Goal: Task Accomplishment & Management: Manage account settings

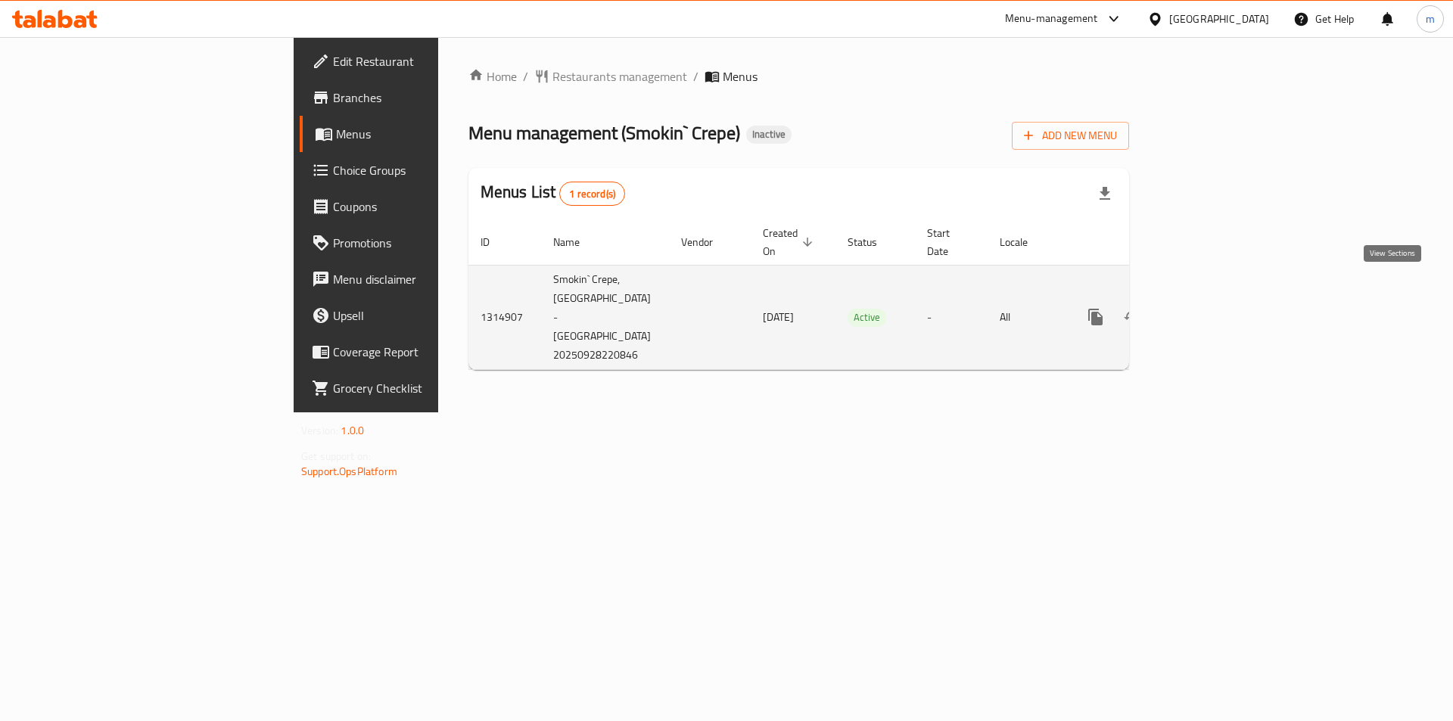
click at [1214, 308] on icon "enhanced table" at bounding box center [1205, 317] width 18 height 18
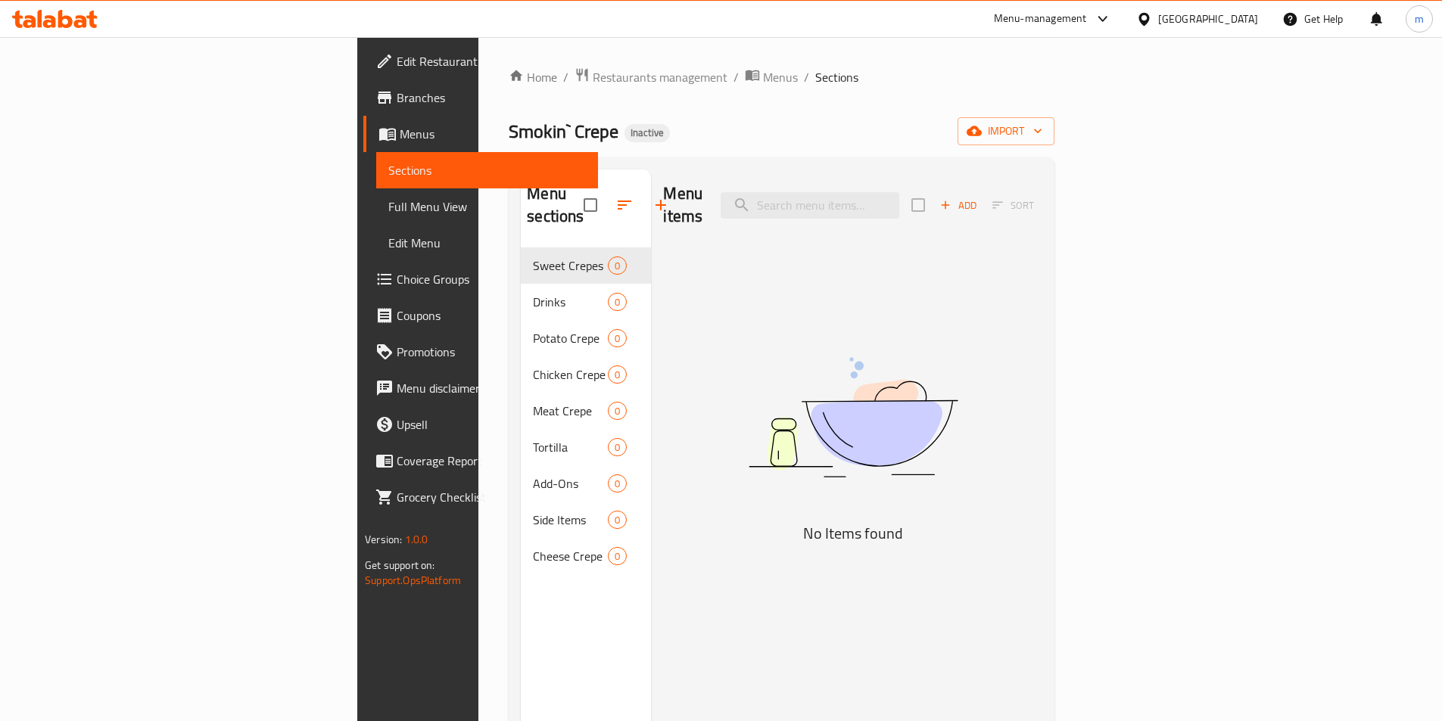
click at [400, 130] on span "Menus" at bounding box center [493, 134] width 186 height 18
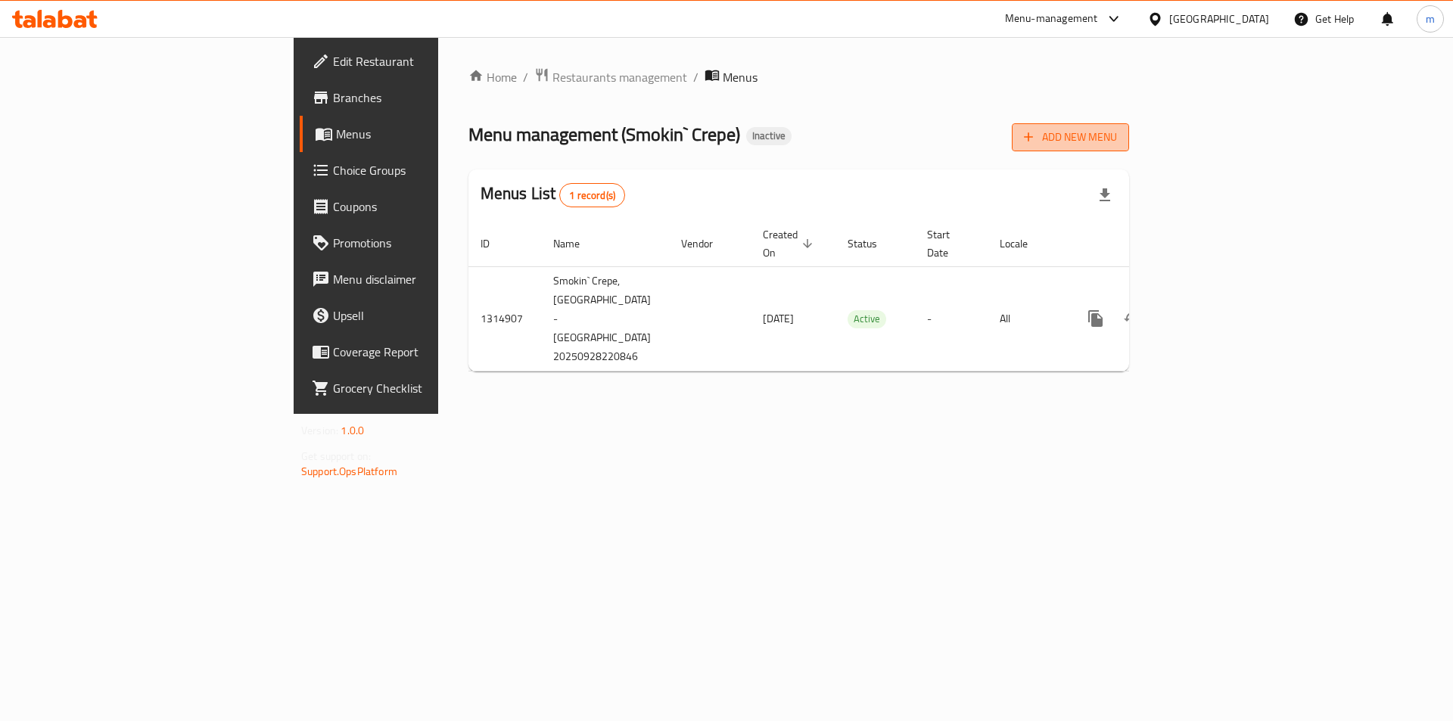
click at [1117, 137] on span "Add New Menu" at bounding box center [1070, 137] width 93 height 19
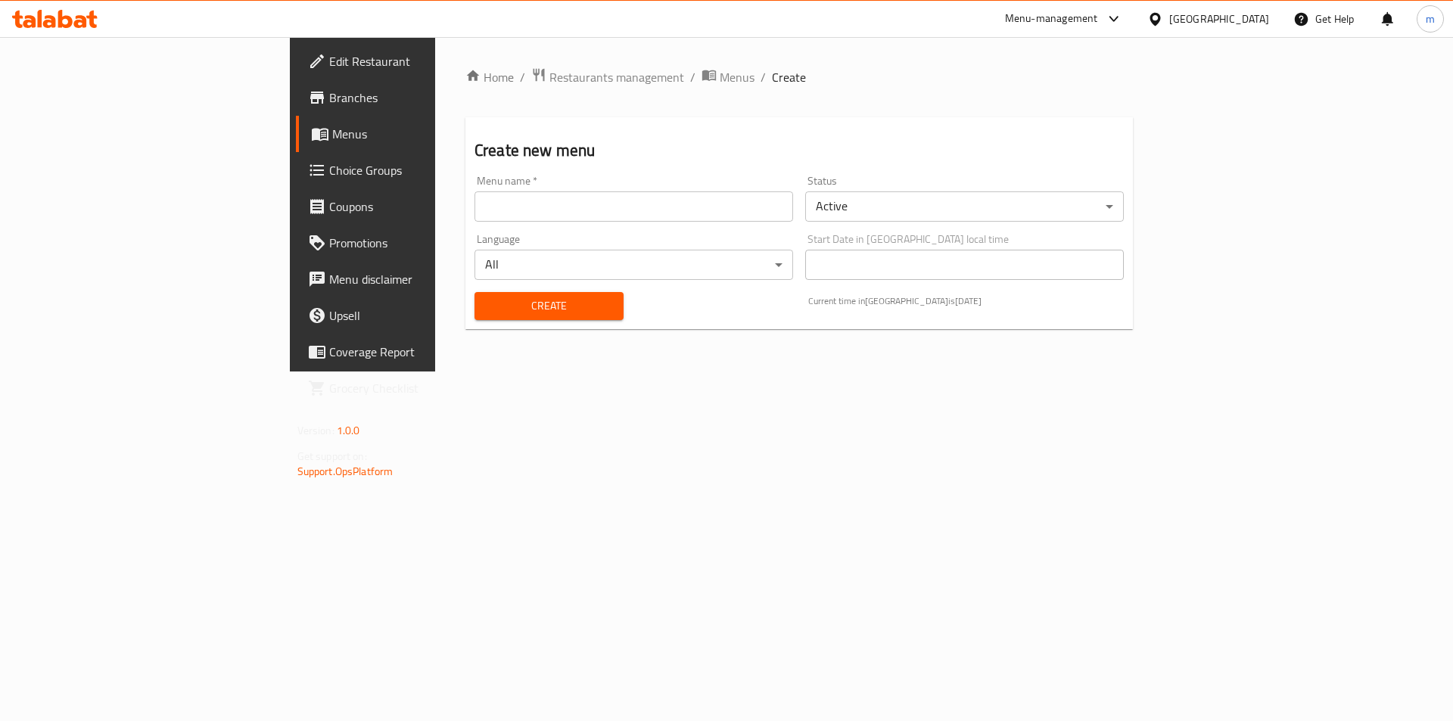
click at [634, 210] on input "text" at bounding box center [634, 207] width 319 height 30
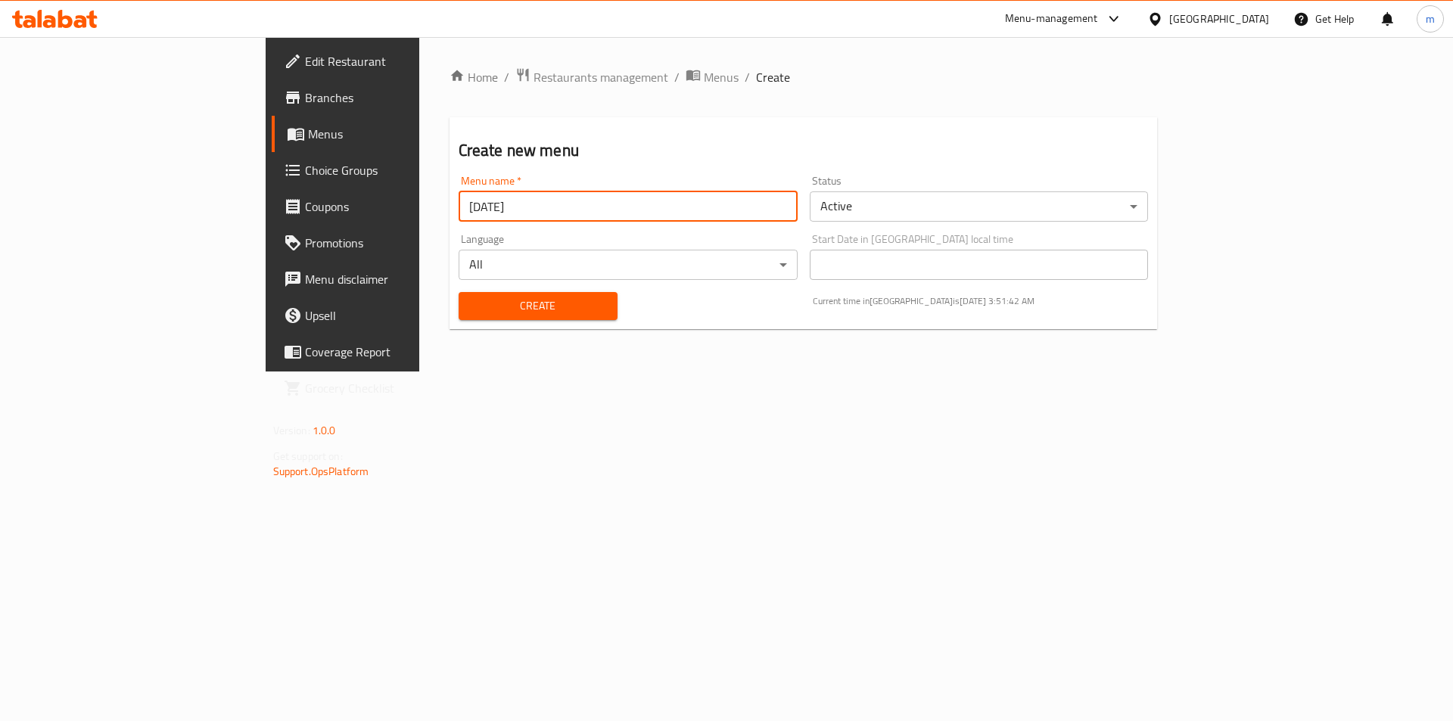
type input "[DATE]"
click at [484, 300] on span "Create" at bounding box center [538, 306] width 135 height 19
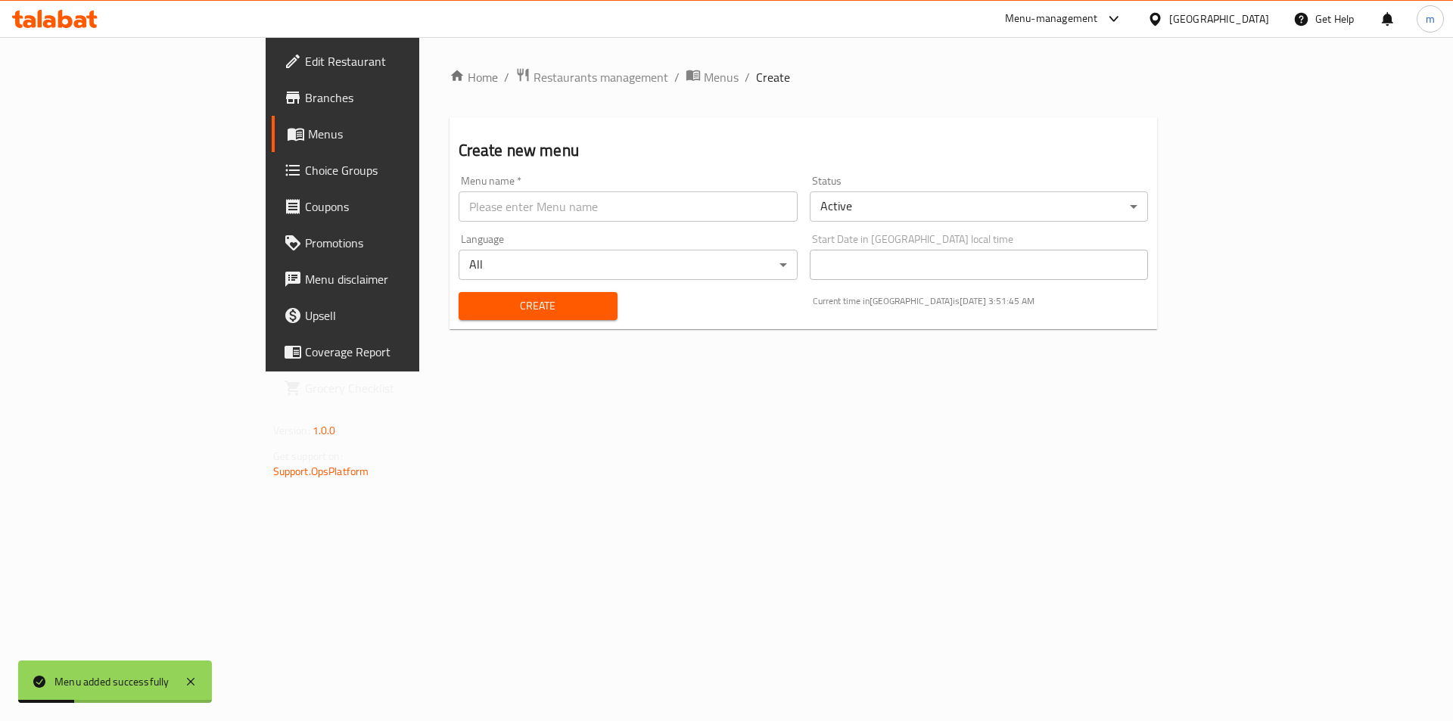
click at [308, 139] on span "Menus" at bounding box center [402, 134] width 188 height 18
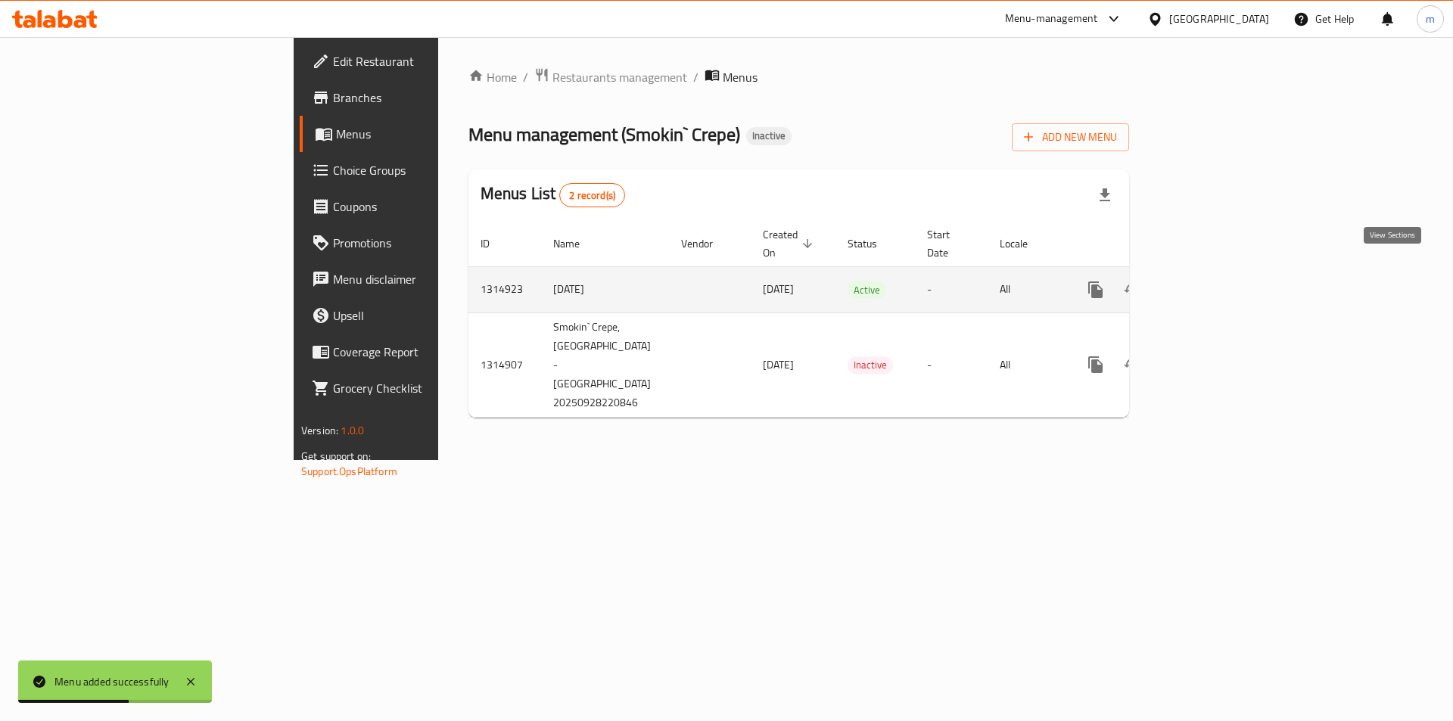
click at [1214, 281] on icon "enhanced table" at bounding box center [1205, 290] width 18 height 18
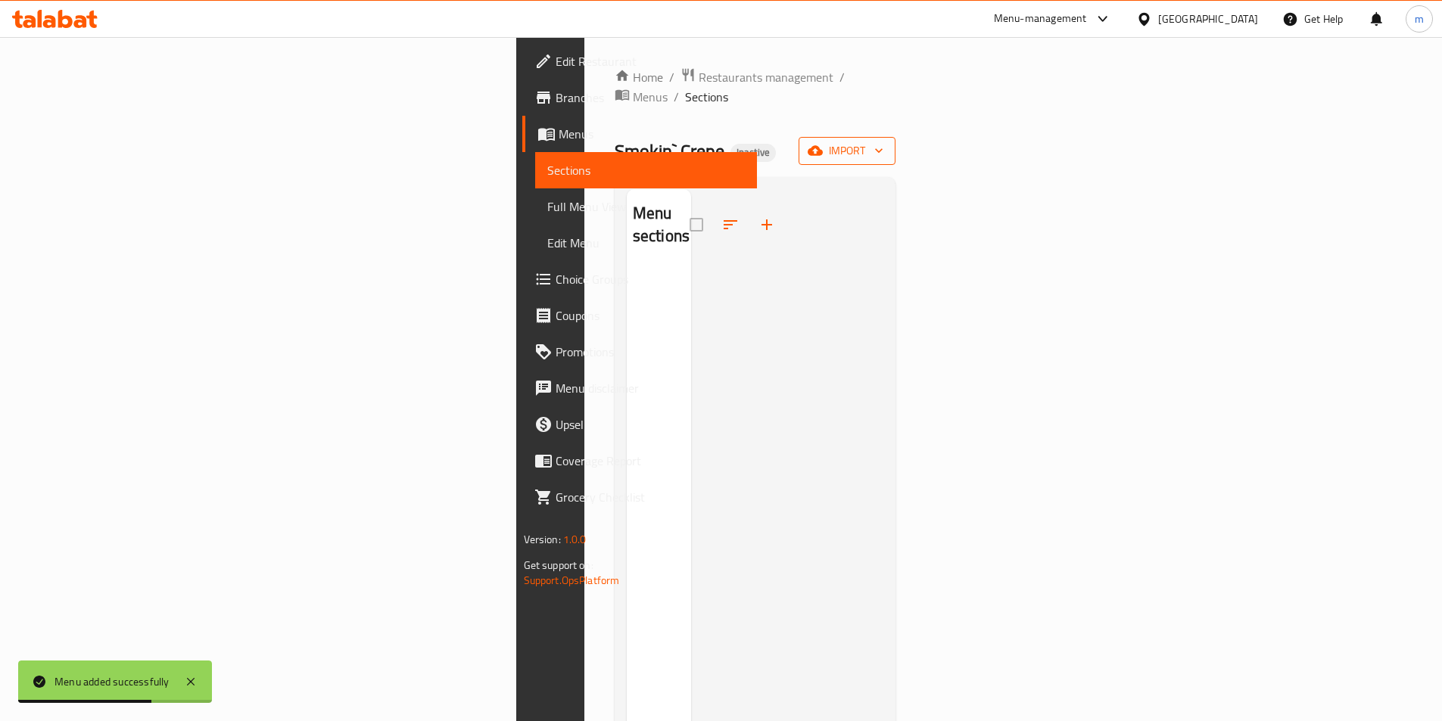
click at [883, 142] on span "import" at bounding box center [847, 151] width 73 height 19
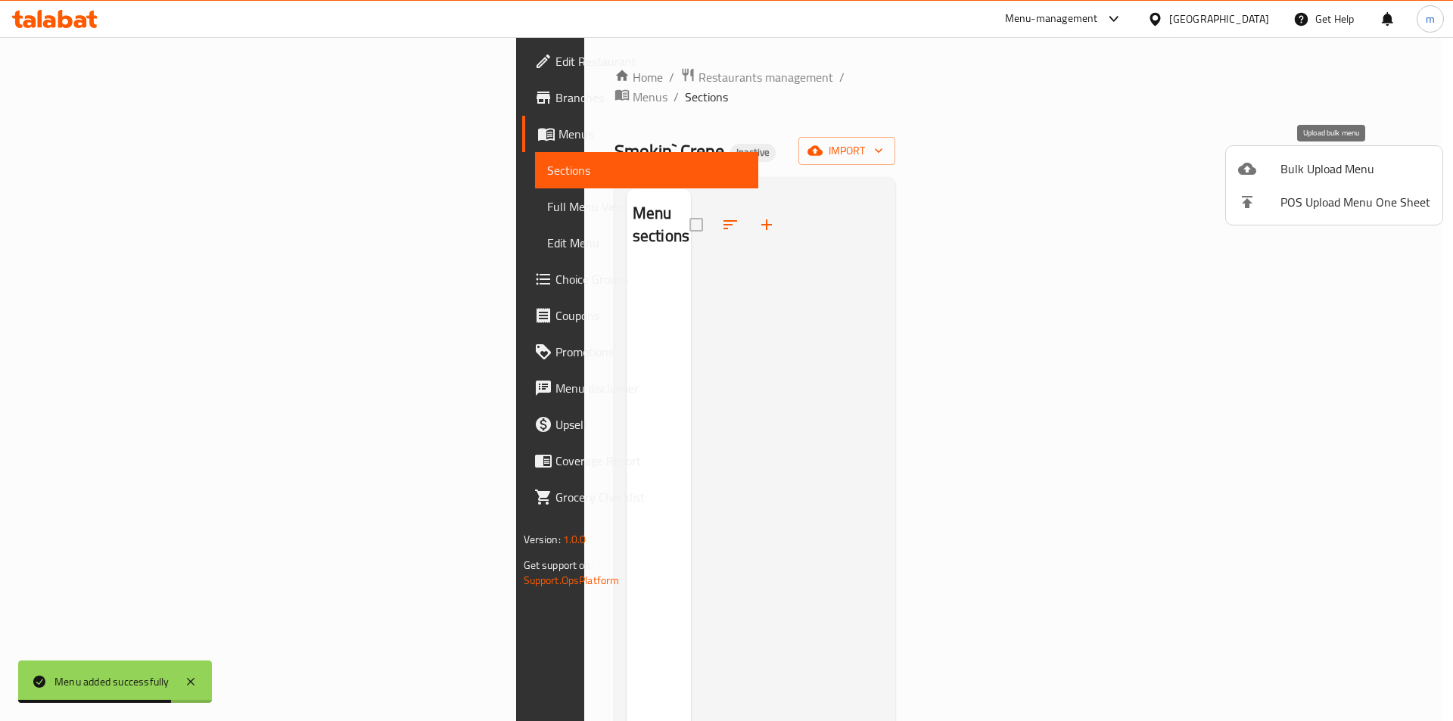
click at [1373, 170] on span "Bulk Upload Menu" at bounding box center [1356, 169] width 150 height 18
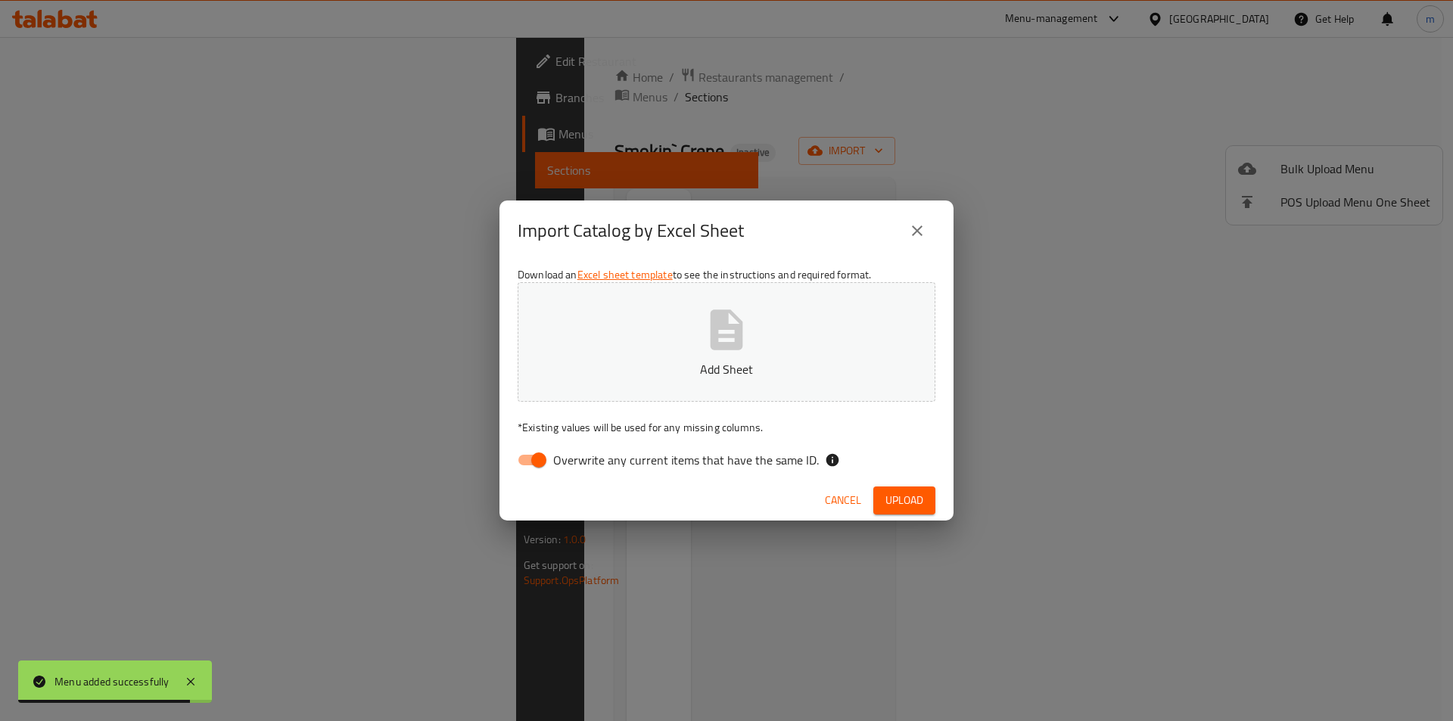
click at [528, 477] on div "Download an Excel sheet template to see the instructions and required format. A…" at bounding box center [727, 371] width 454 height 220
click at [531, 456] on input "Overwrite any current items that have the same ID." at bounding box center [539, 460] width 86 height 29
checkbox input "false"
click at [852, 299] on button "Add Sheet" at bounding box center [727, 342] width 418 height 120
click at [768, 325] on button "Add Sheet" at bounding box center [727, 342] width 418 height 120
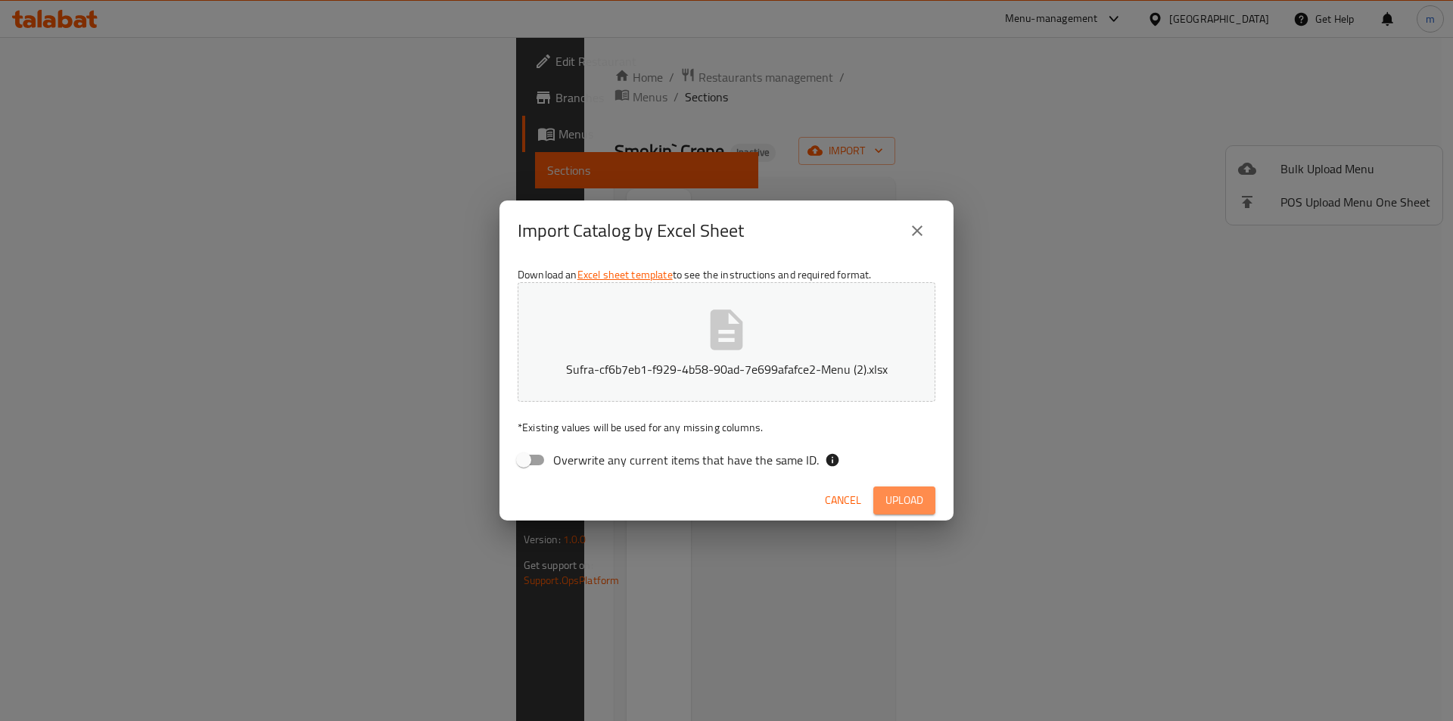
click at [912, 503] on span "Upload" at bounding box center [905, 500] width 38 height 19
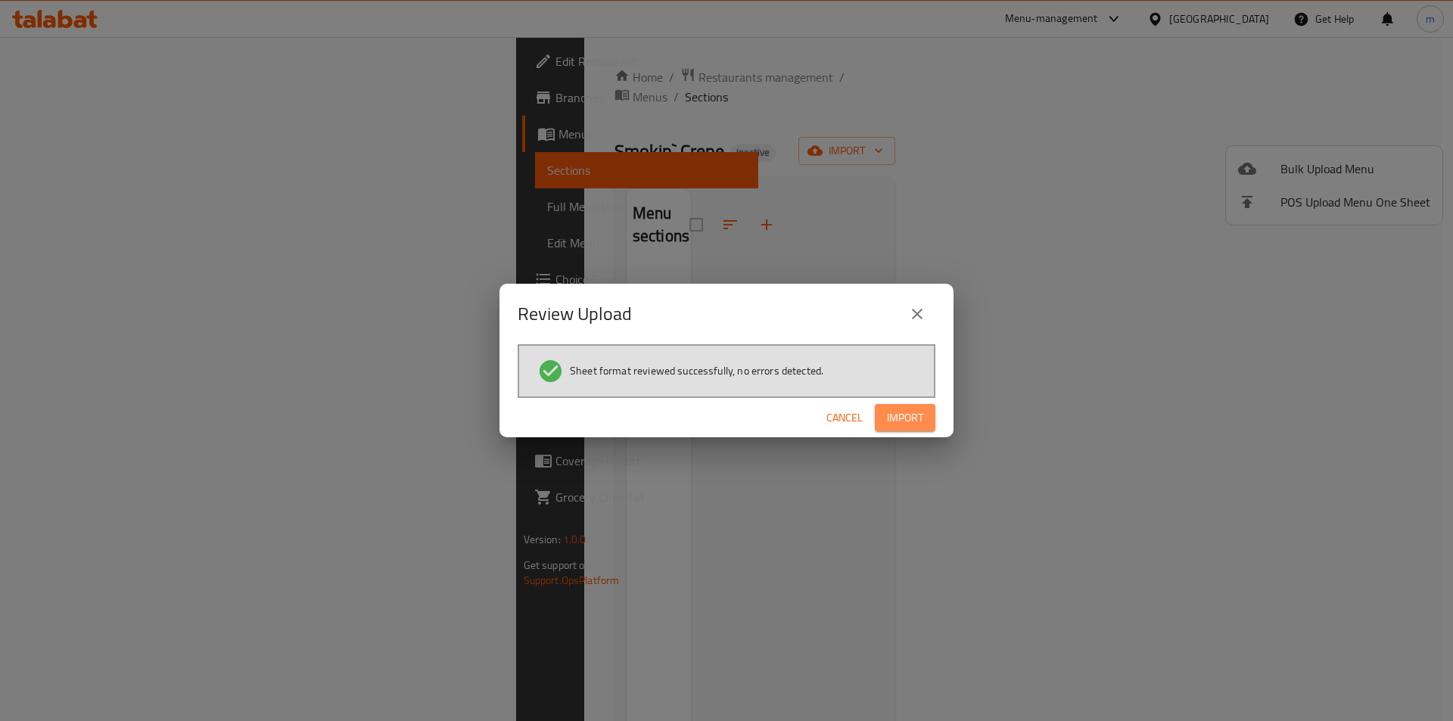
click at [908, 419] on span "Import" at bounding box center [905, 418] width 36 height 19
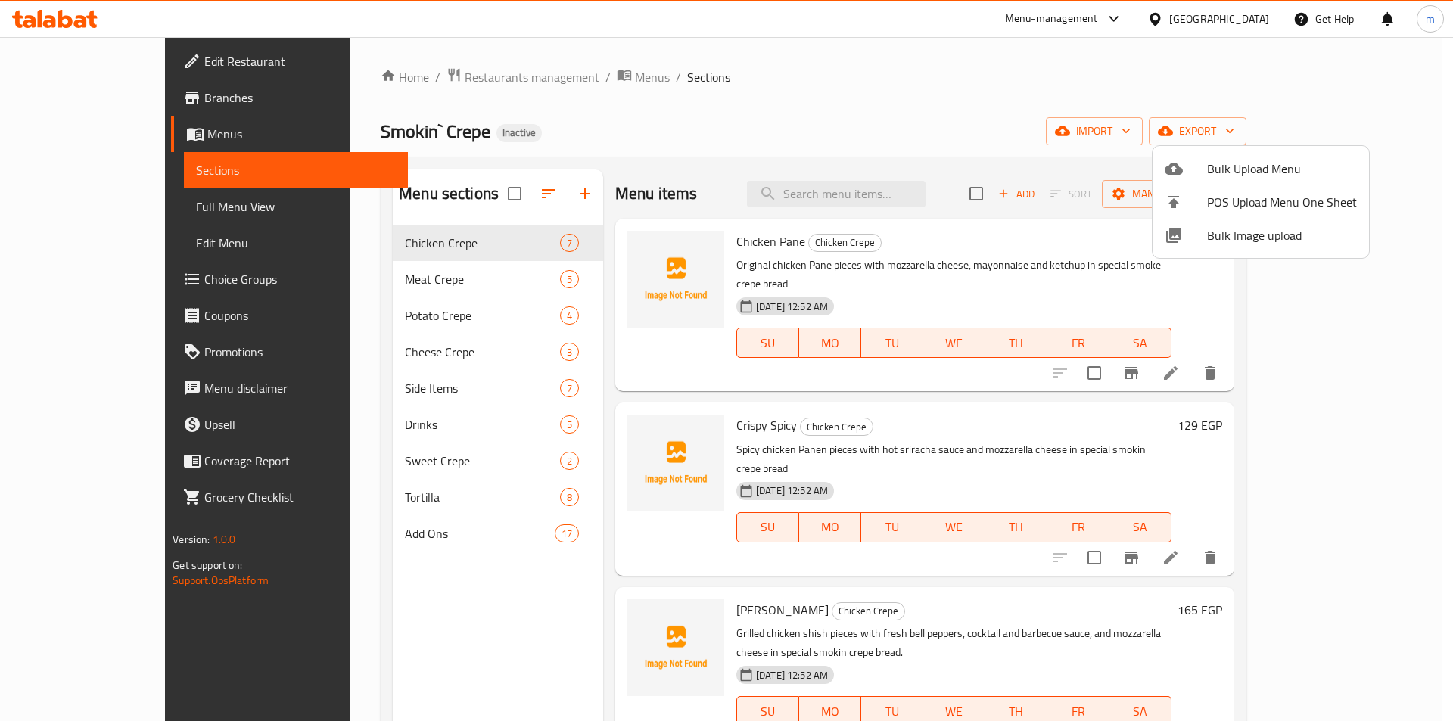
click at [66, 212] on div at bounding box center [726, 360] width 1453 height 721
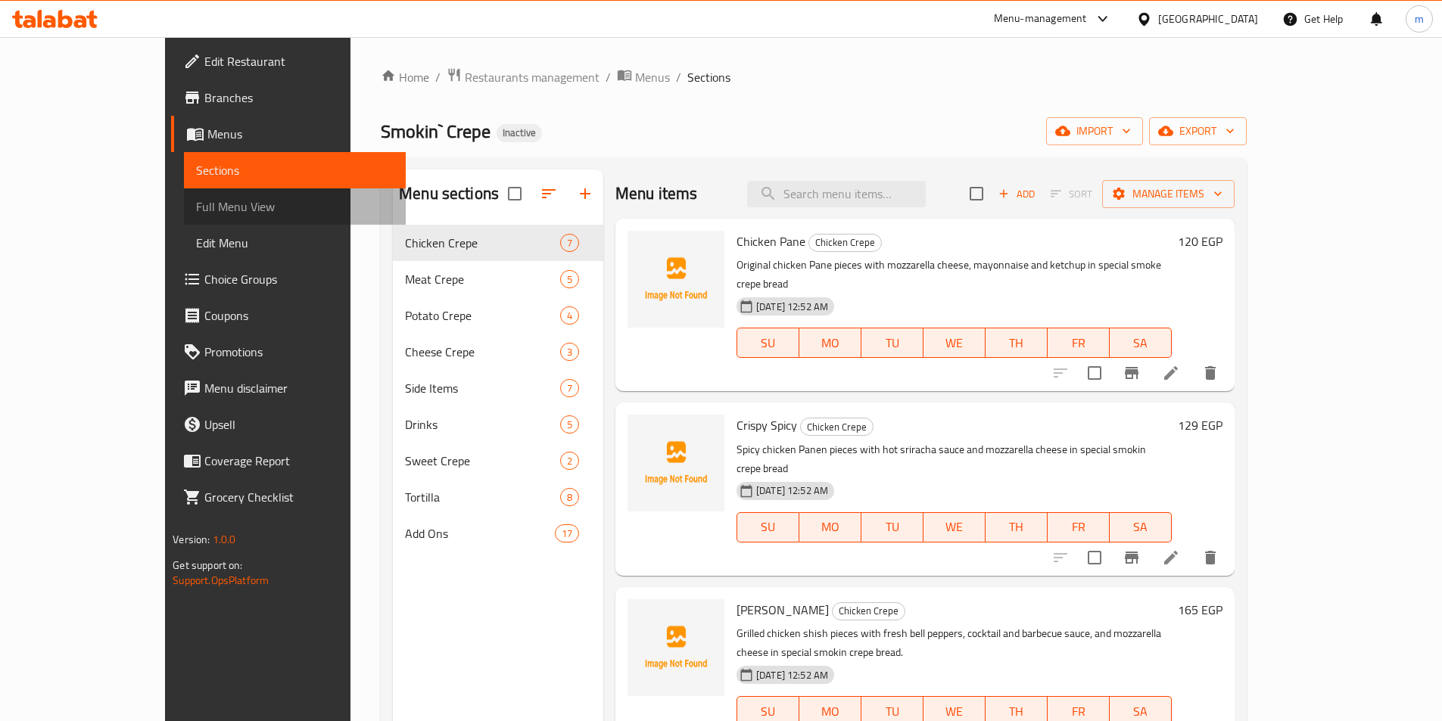
click at [196, 214] on span "Full Menu View" at bounding box center [295, 207] width 198 height 18
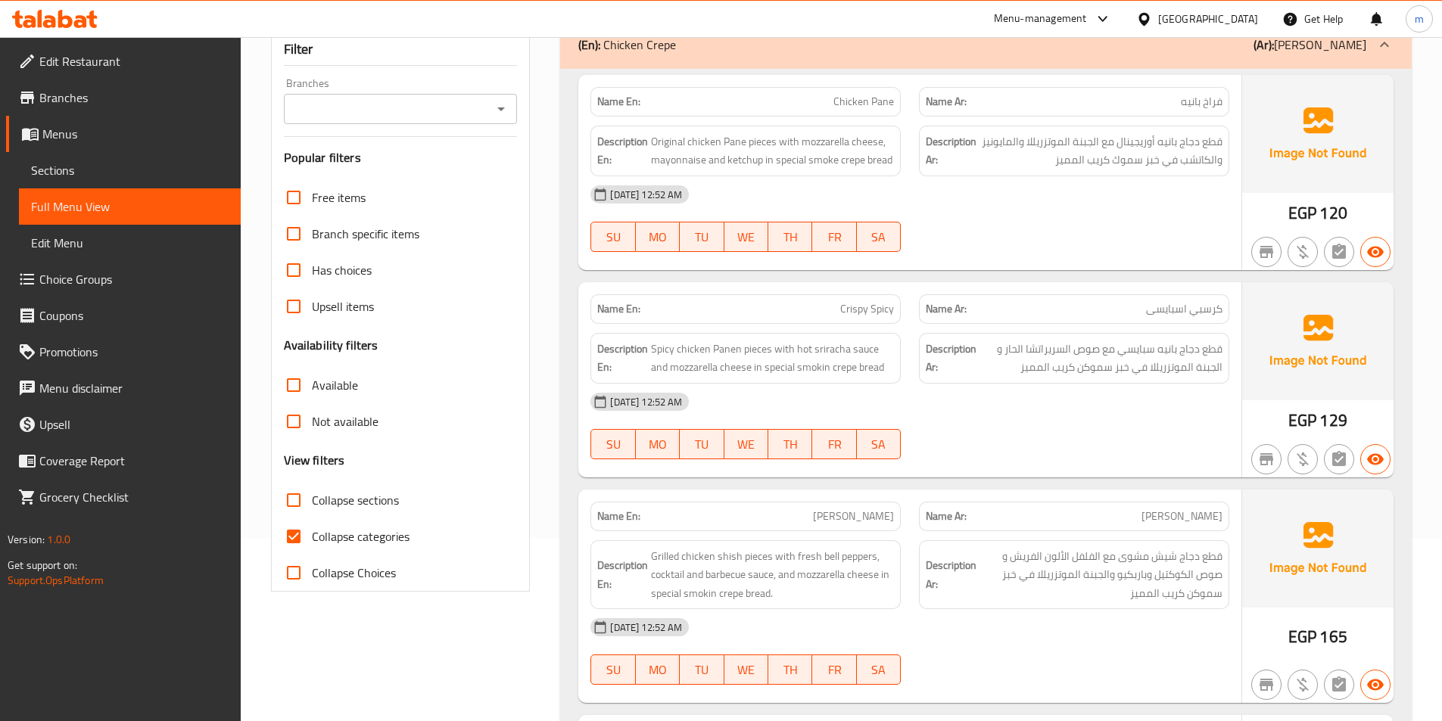
scroll to position [227, 0]
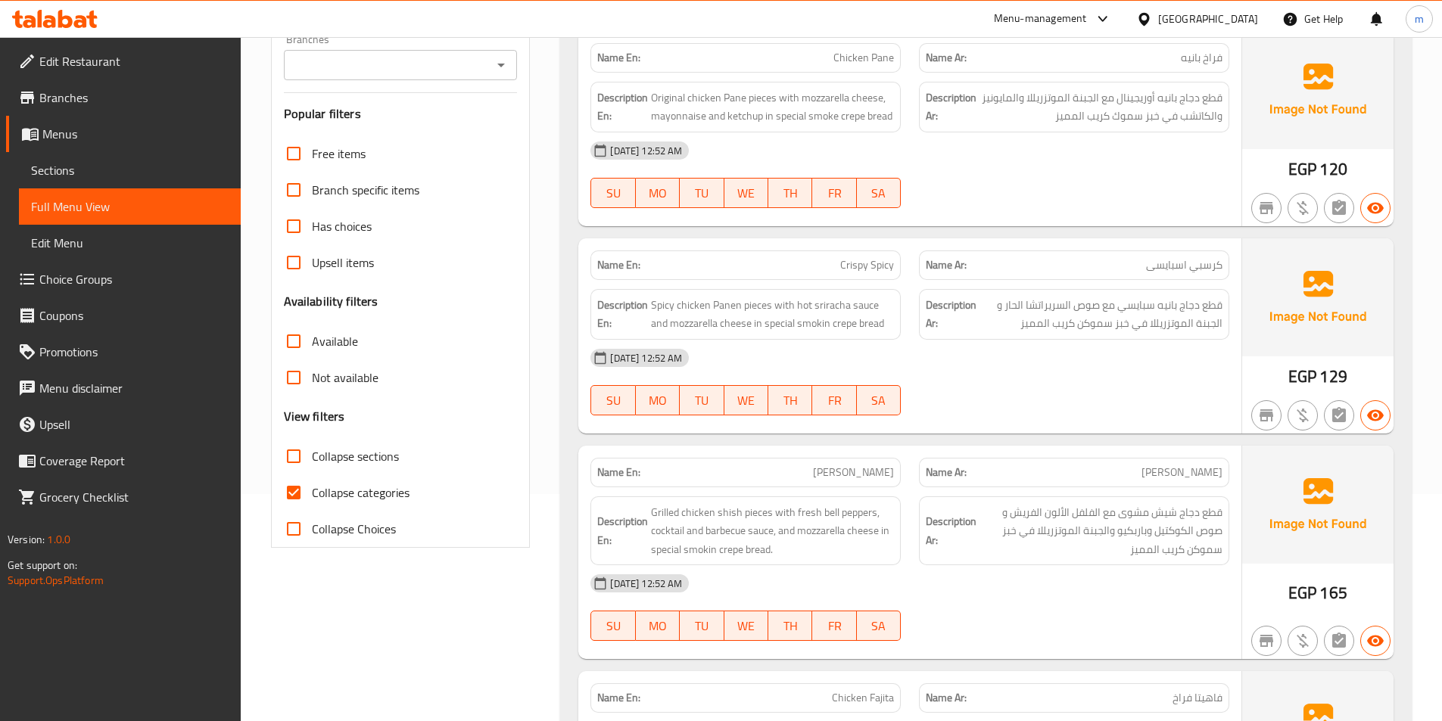
click at [391, 484] on span "Collapse categories" at bounding box center [361, 493] width 98 height 18
click at [312, 483] on input "Collapse categories" at bounding box center [294, 493] width 36 height 36
checkbox input "false"
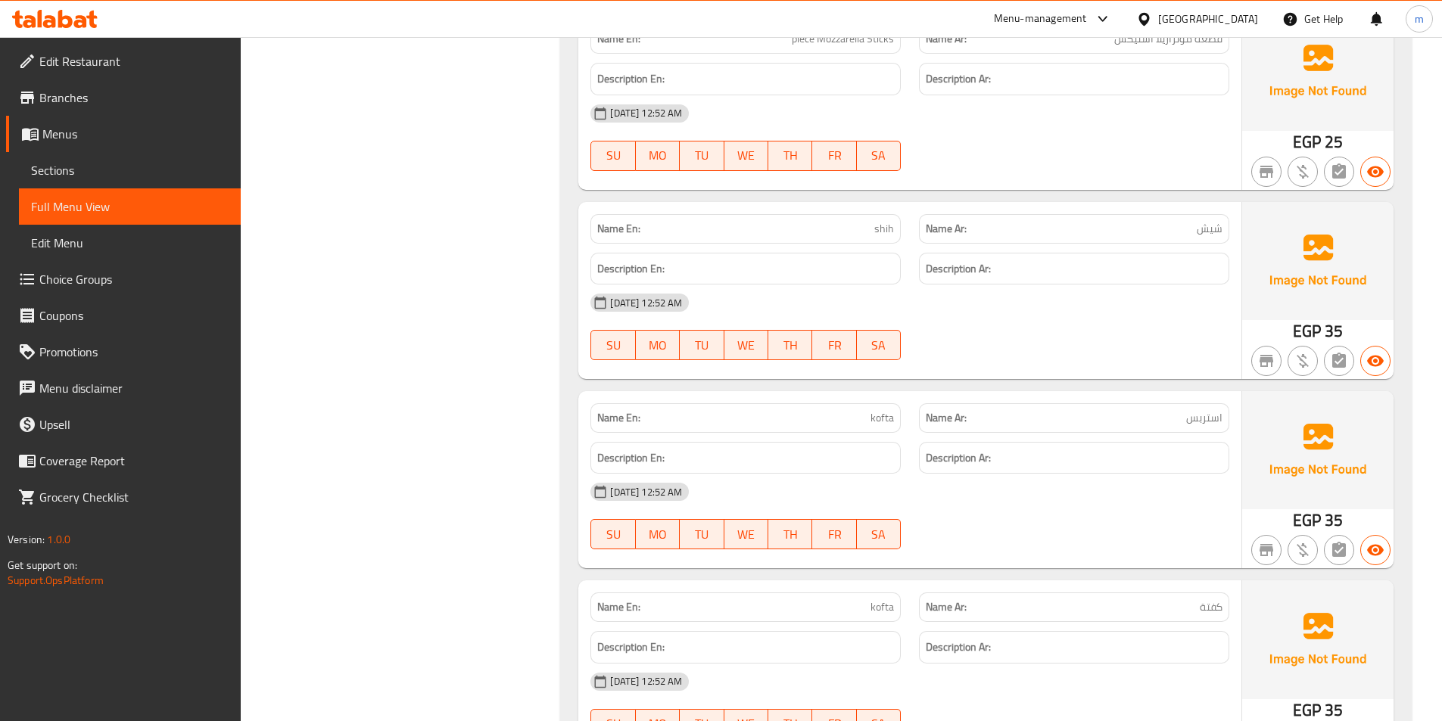
scroll to position [0, 0]
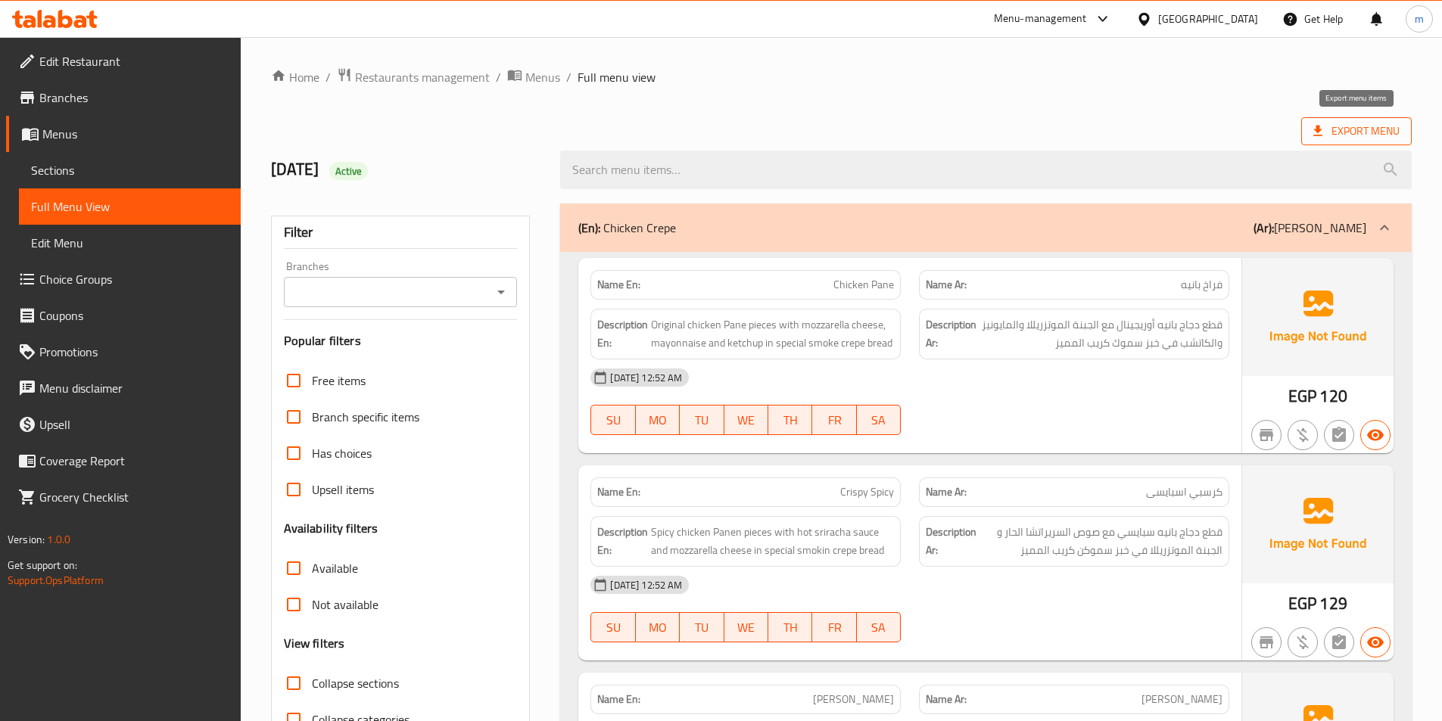
click at [1374, 122] on span "Export Menu" at bounding box center [1356, 131] width 86 height 19
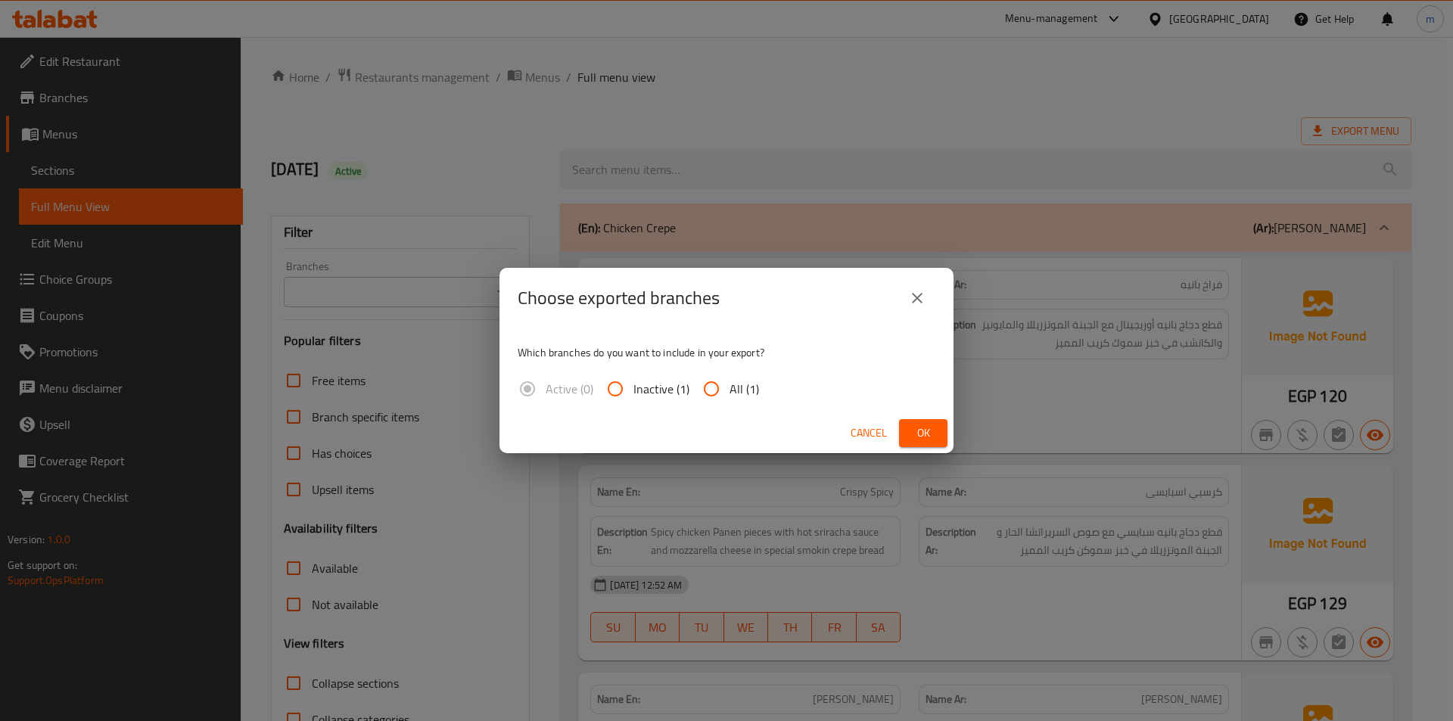
click at [747, 392] on span "All (1)" at bounding box center [745, 389] width 30 height 18
click at [730, 392] on input "All (1)" at bounding box center [711, 389] width 36 height 36
radio input "true"
click at [924, 432] on span "Ok" at bounding box center [923, 433] width 24 height 19
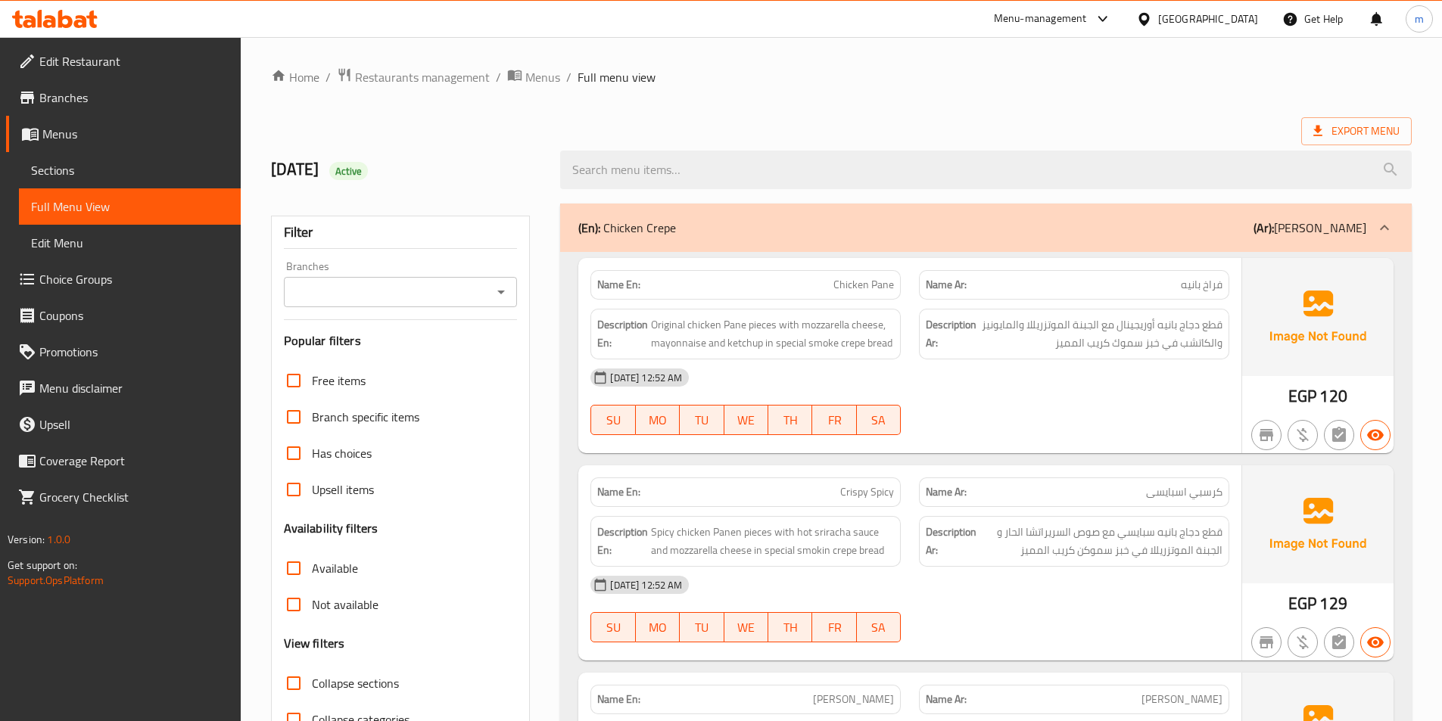
click at [798, 27] on div "Menu-management [GEOGRAPHIC_DATA] Get Help m" at bounding box center [721, 19] width 1442 height 36
click at [164, 135] on span "Menus" at bounding box center [135, 134] width 186 height 18
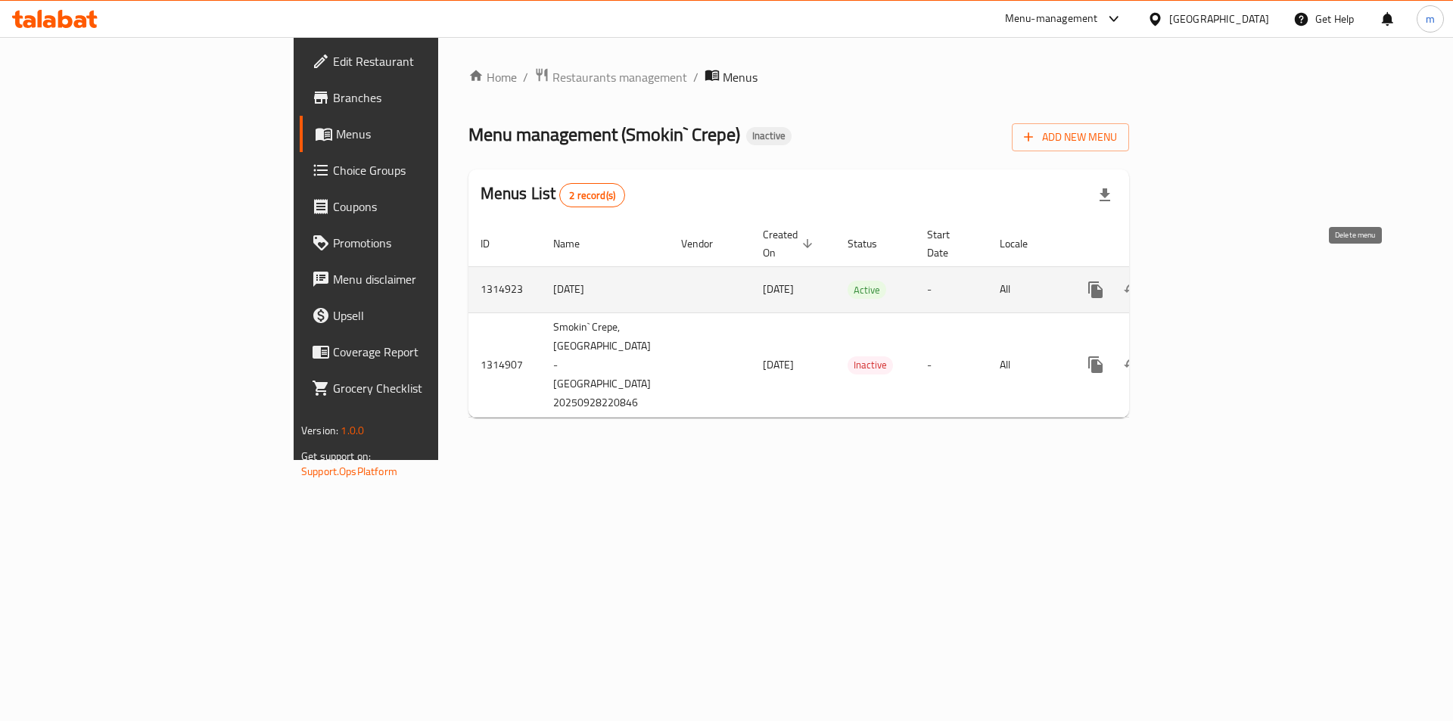
click at [1174, 283] on icon "enhanced table" at bounding box center [1168, 290] width 11 height 14
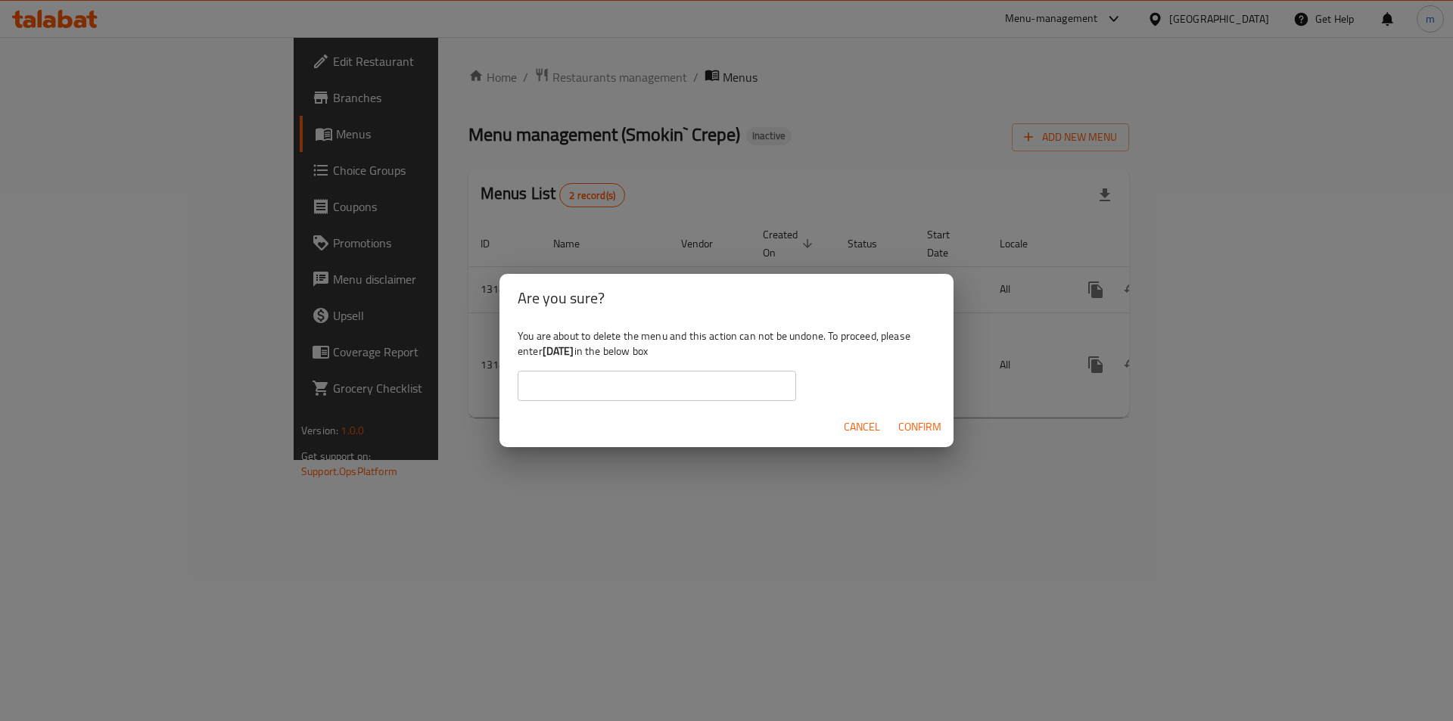
click at [703, 390] on input "text" at bounding box center [657, 386] width 279 height 30
click at [563, 355] on b "[DATE]" at bounding box center [559, 351] width 32 height 20
click at [543, 352] on div "You are about to delete the menu and this action can not be undone. To proceed,…" at bounding box center [727, 364] width 454 height 85
drag, startPoint x: 543, startPoint y: 351, endPoint x: 596, endPoint y: 347, distance: 53.1
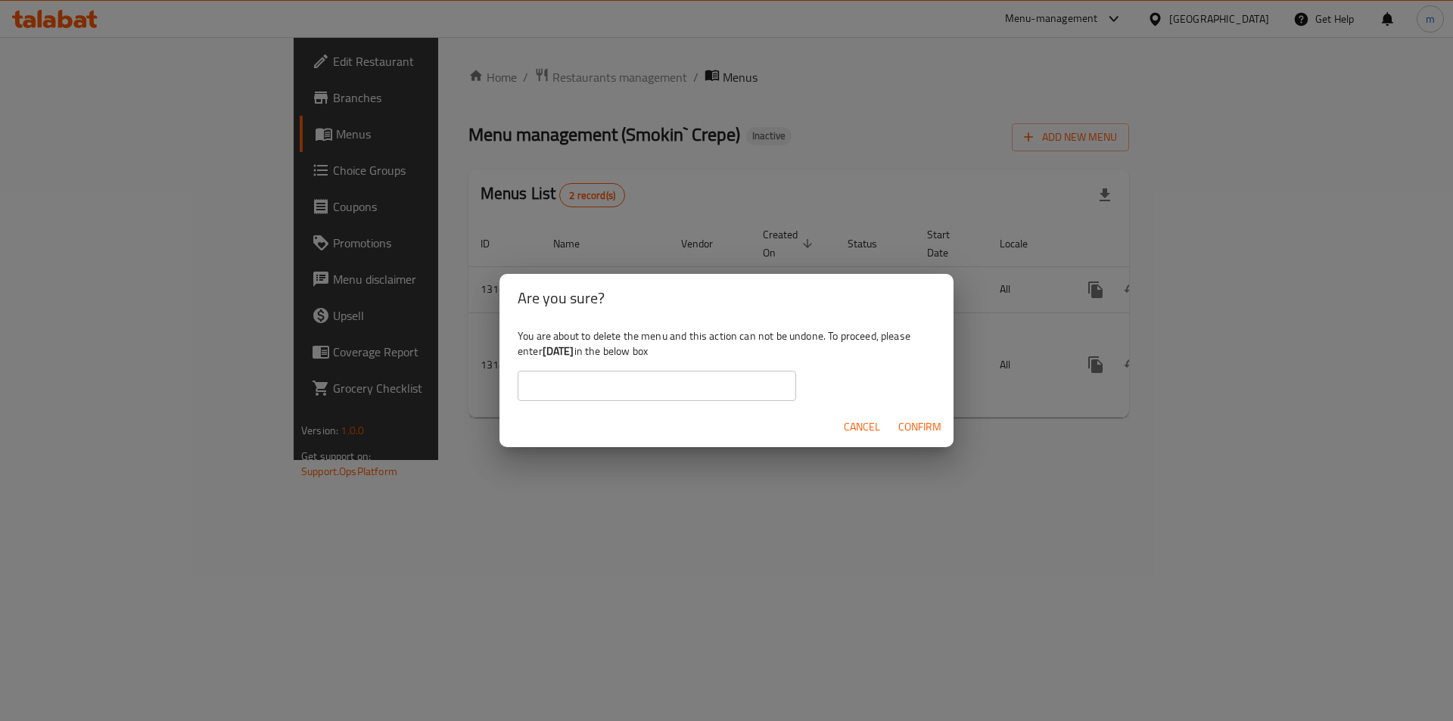
click at [596, 347] on div "You are about to delete the menu and this action can not be undone. To proceed,…" at bounding box center [727, 364] width 454 height 85
copy b "[DATE]"
click at [652, 387] on input "text" at bounding box center [657, 386] width 279 height 30
paste input "[DATE]"
type input "[DATE]"
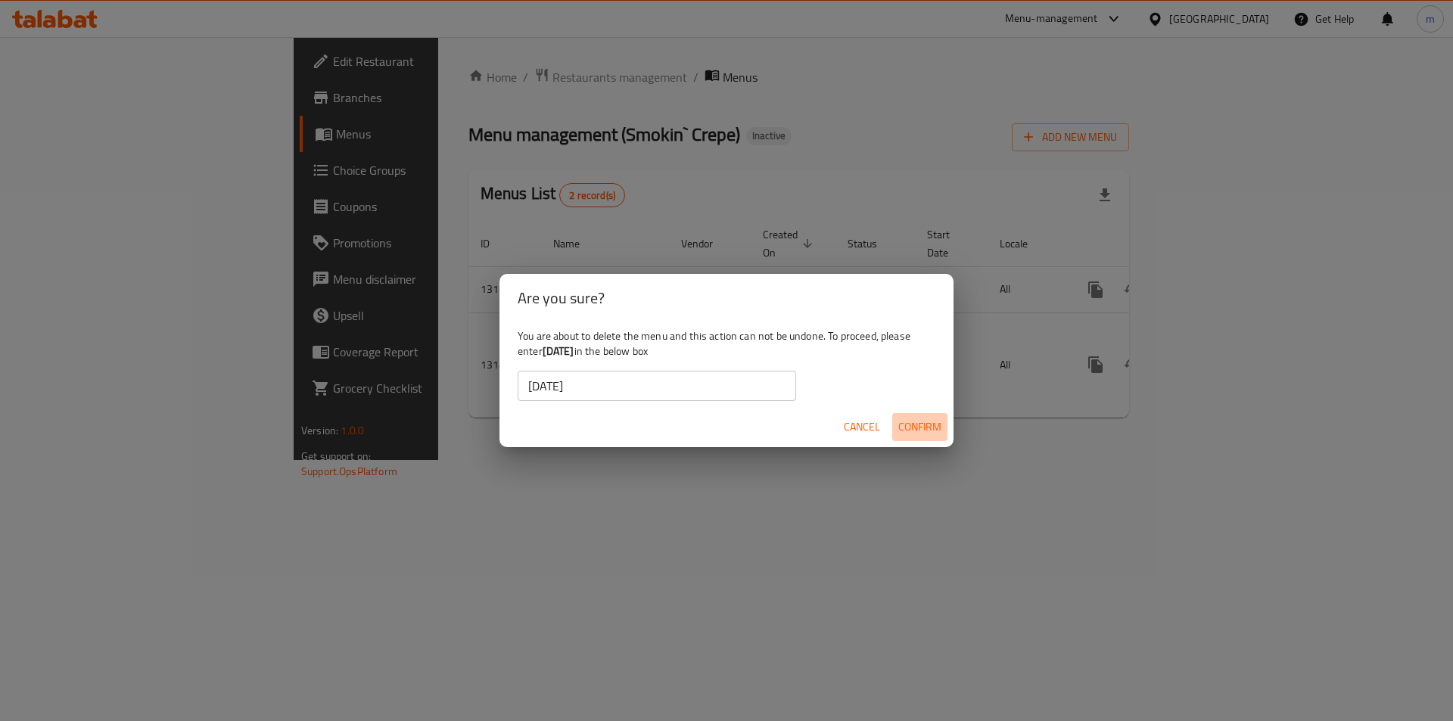
click at [926, 423] on span "Confirm" at bounding box center [920, 427] width 43 height 19
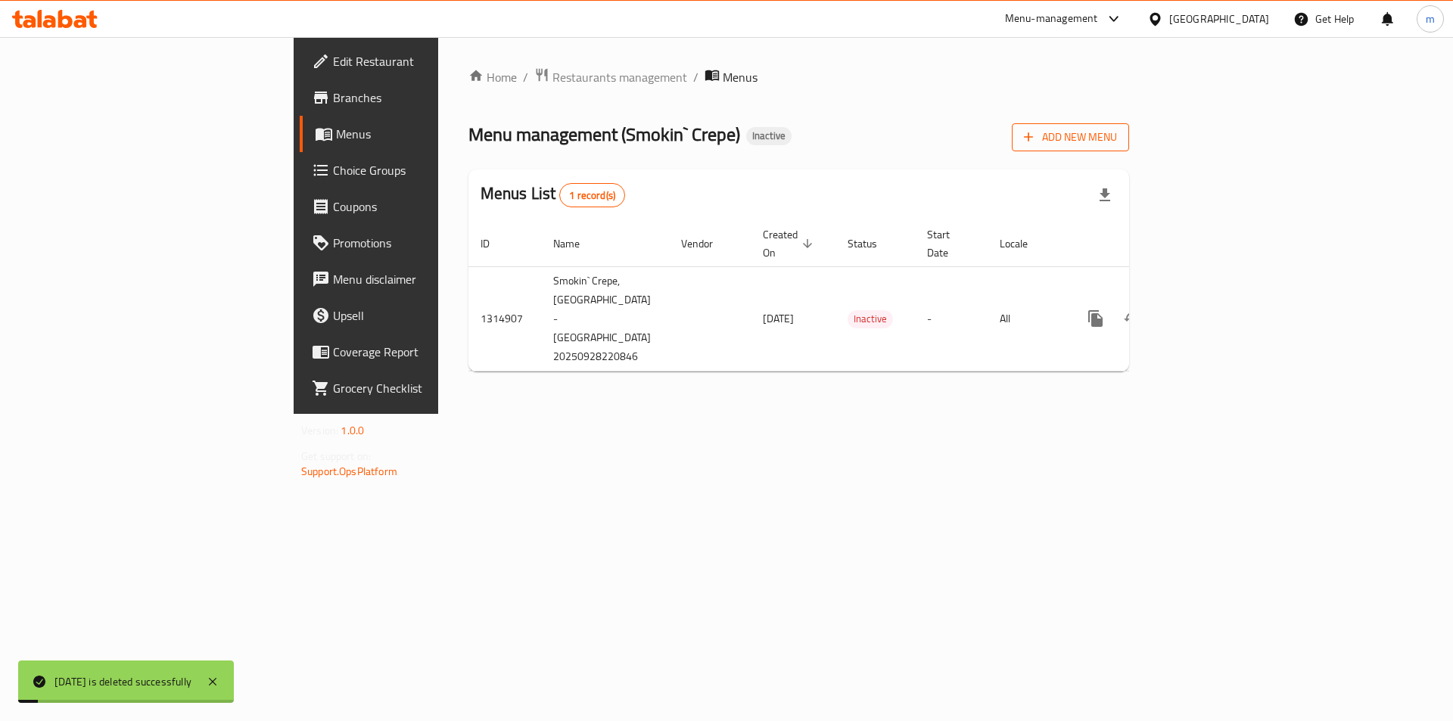
click at [1117, 132] on span "Add New Menu" at bounding box center [1070, 137] width 93 height 19
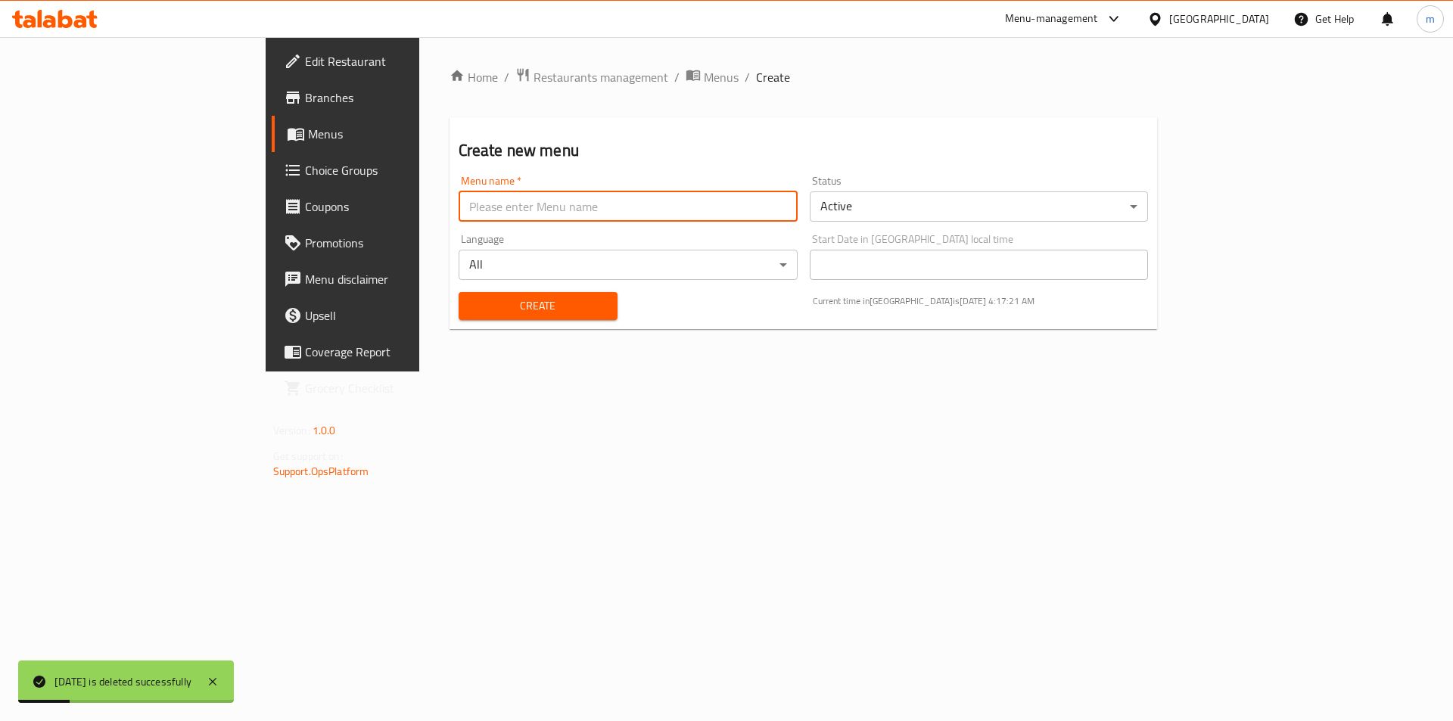
click at [675, 207] on input "text" at bounding box center [628, 207] width 339 height 30
type input "[DATE]"
click at [459, 319] on button "Create" at bounding box center [538, 306] width 159 height 28
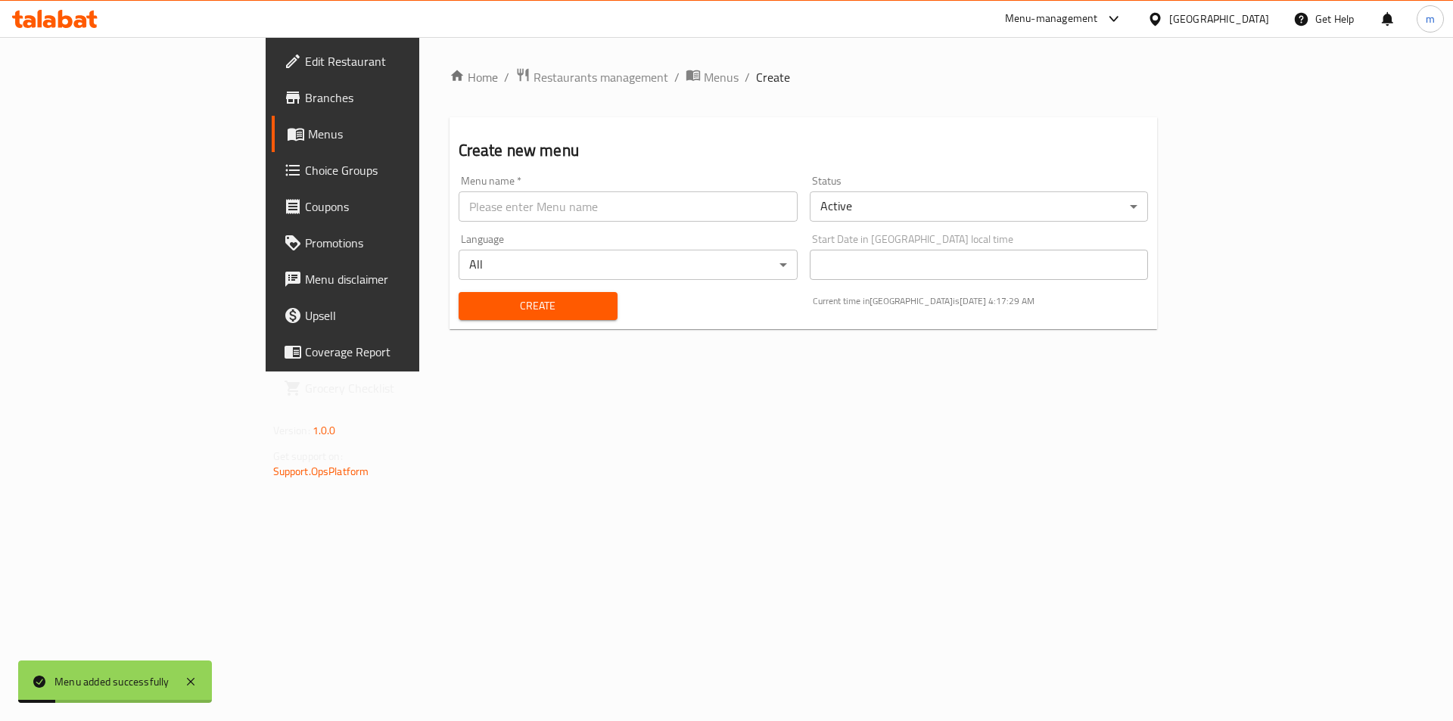
click at [308, 127] on span "Menus" at bounding box center [402, 134] width 188 height 18
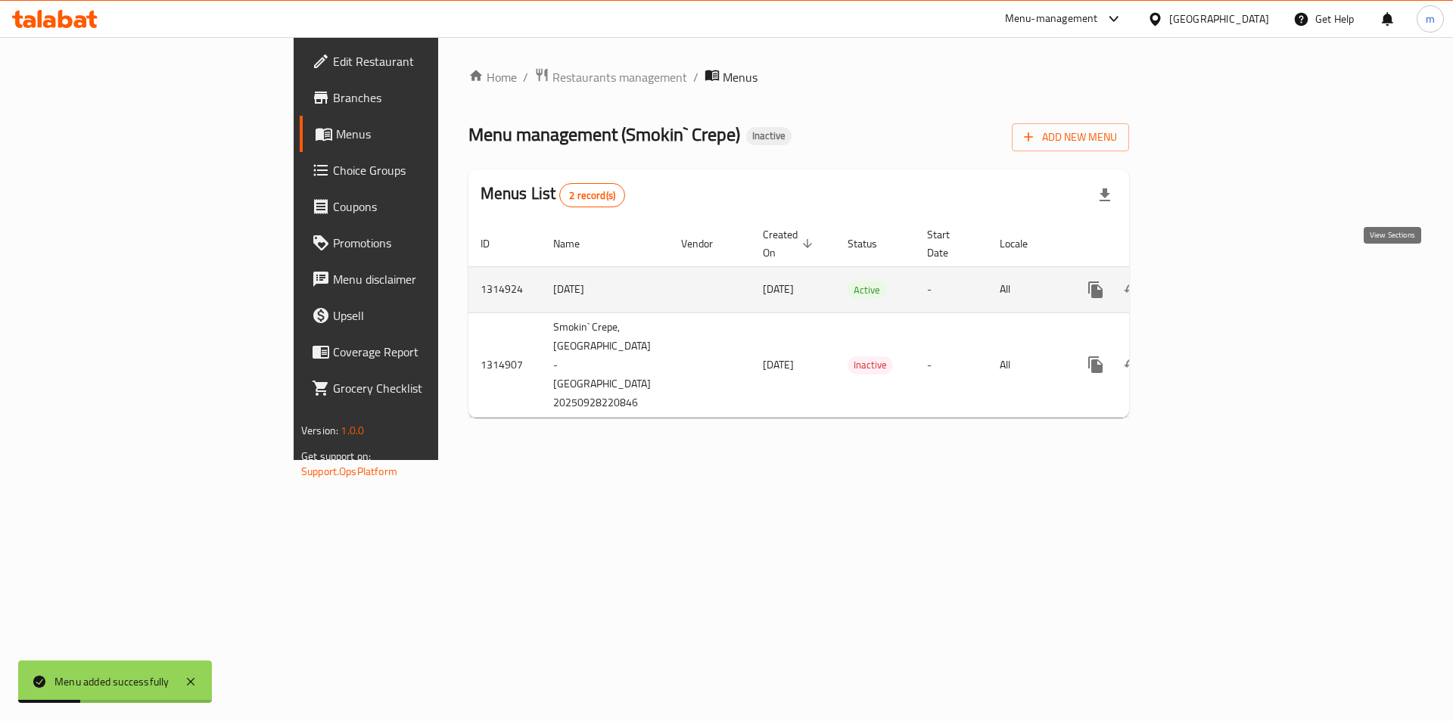
click at [1214, 281] on icon "enhanced table" at bounding box center [1205, 290] width 18 height 18
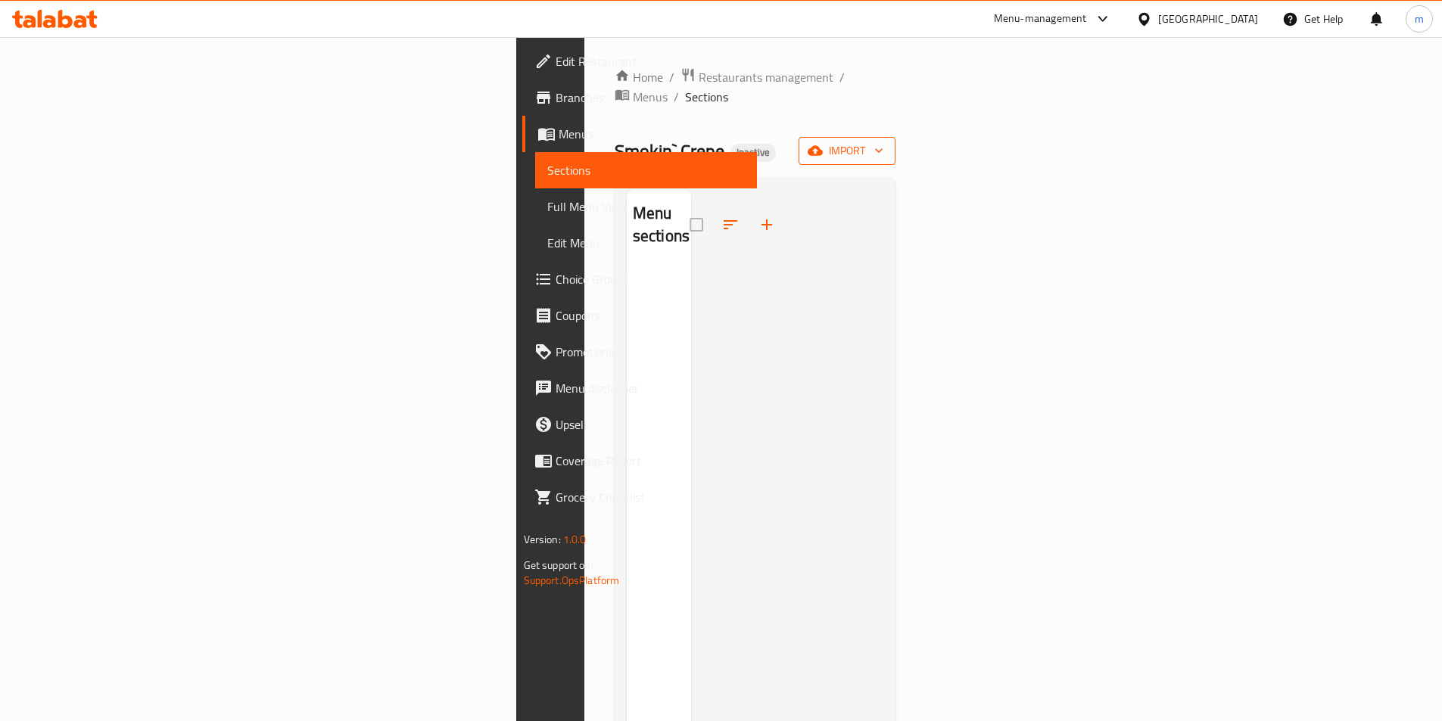
click at [895, 137] on button "import" at bounding box center [847, 151] width 97 height 28
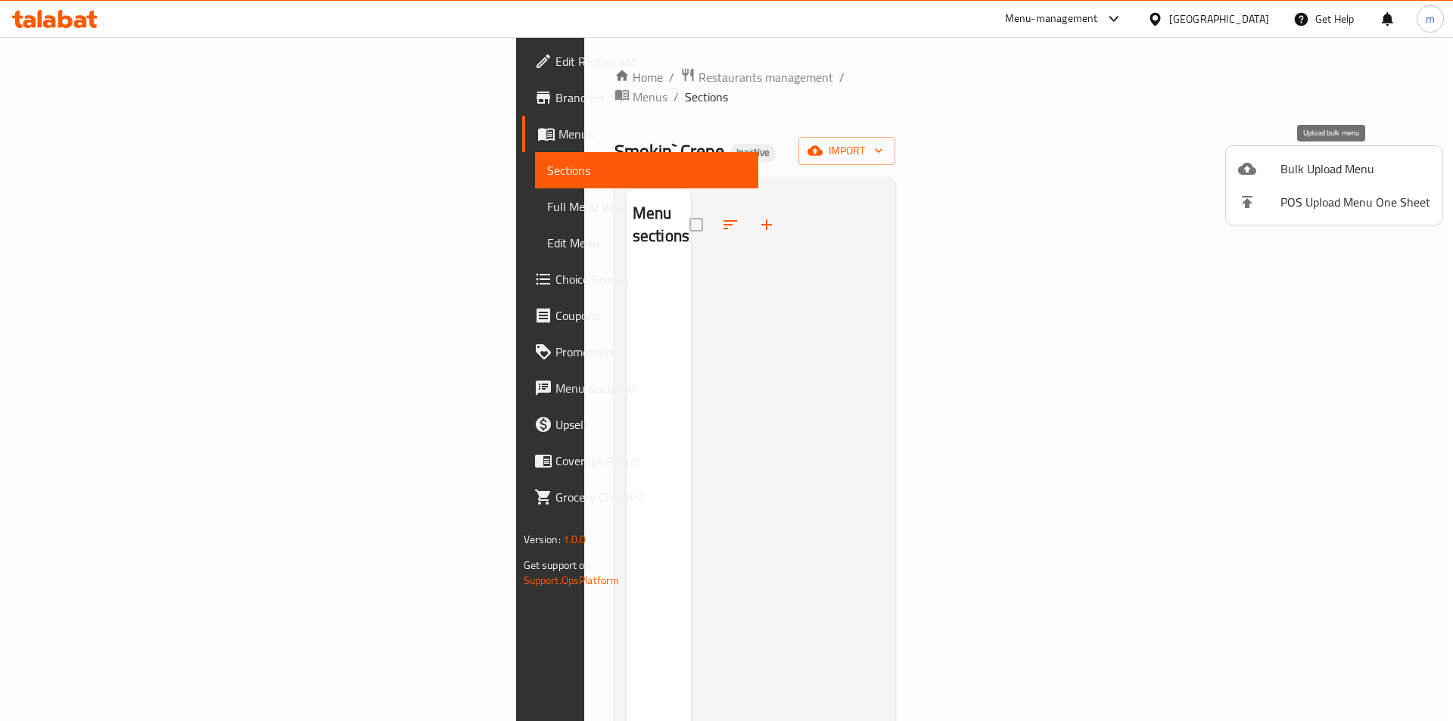
click at [1297, 180] on li "Bulk Upload Menu" at bounding box center [1334, 168] width 216 height 33
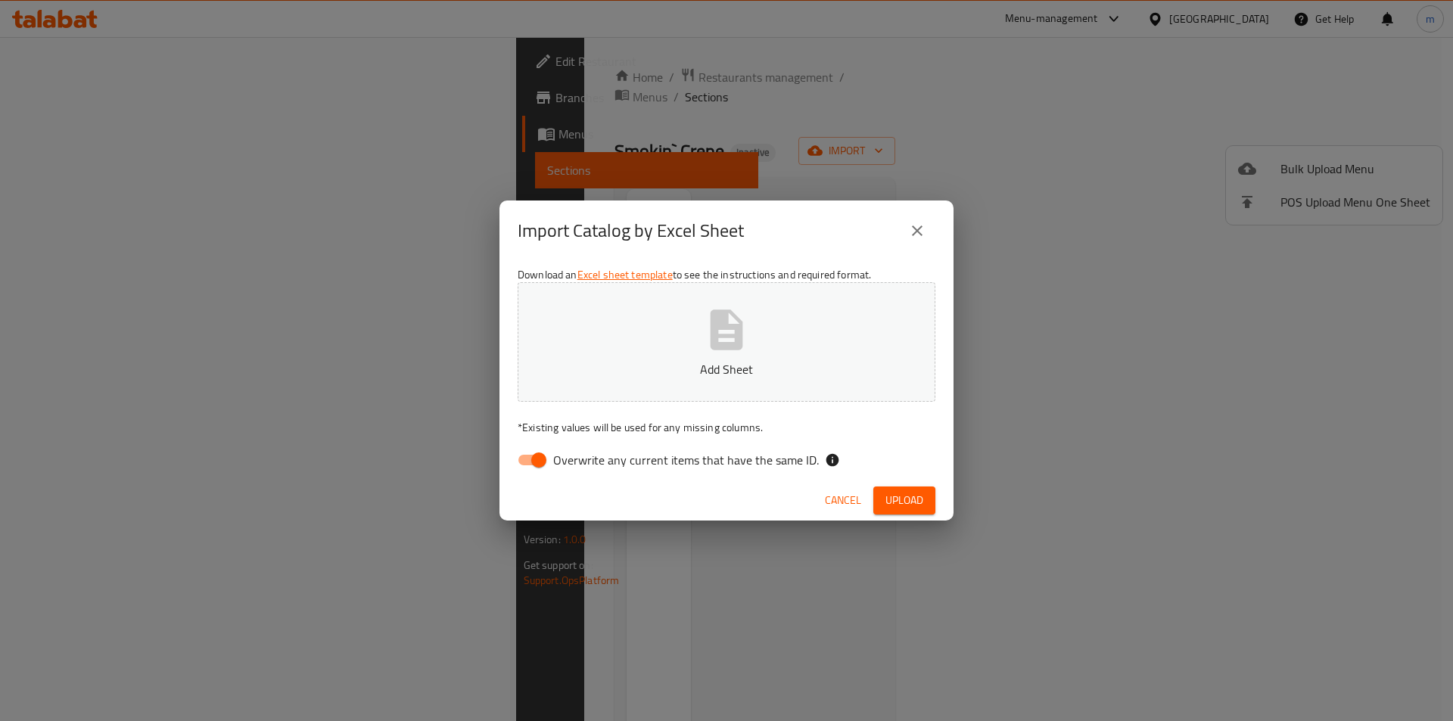
click at [531, 460] on input "Overwrite any current items that have the same ID." at bounding box center [539, 460] width 86 height 29
checkbox input "false"
click at [641, 358] on button "Add Sheet" at bounding box center [727, 342] width 418 height 120
click at [886, 504] on span "Upload" at bounding box center [905, 500] width 38 height 19
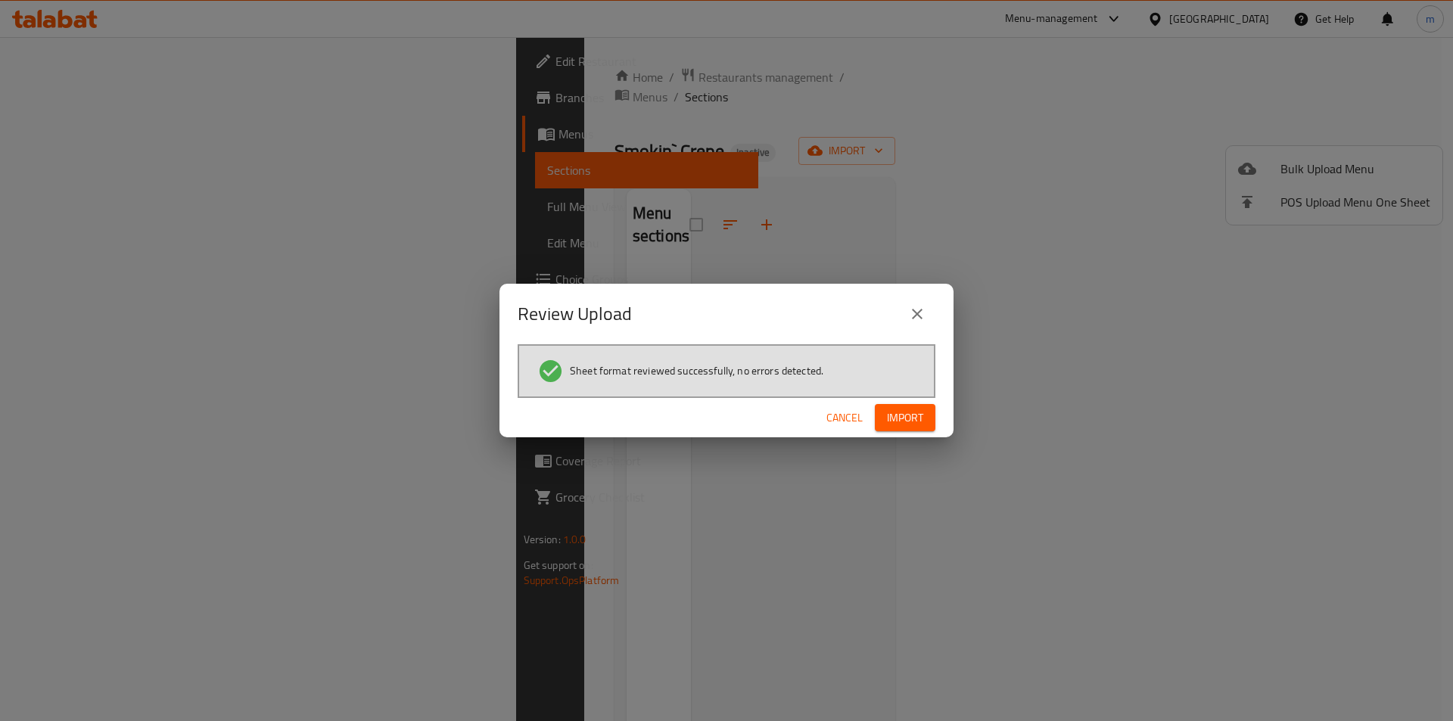
click at [916, 424] on span "Import" at bounding box center [905, 418] width 36 height 19
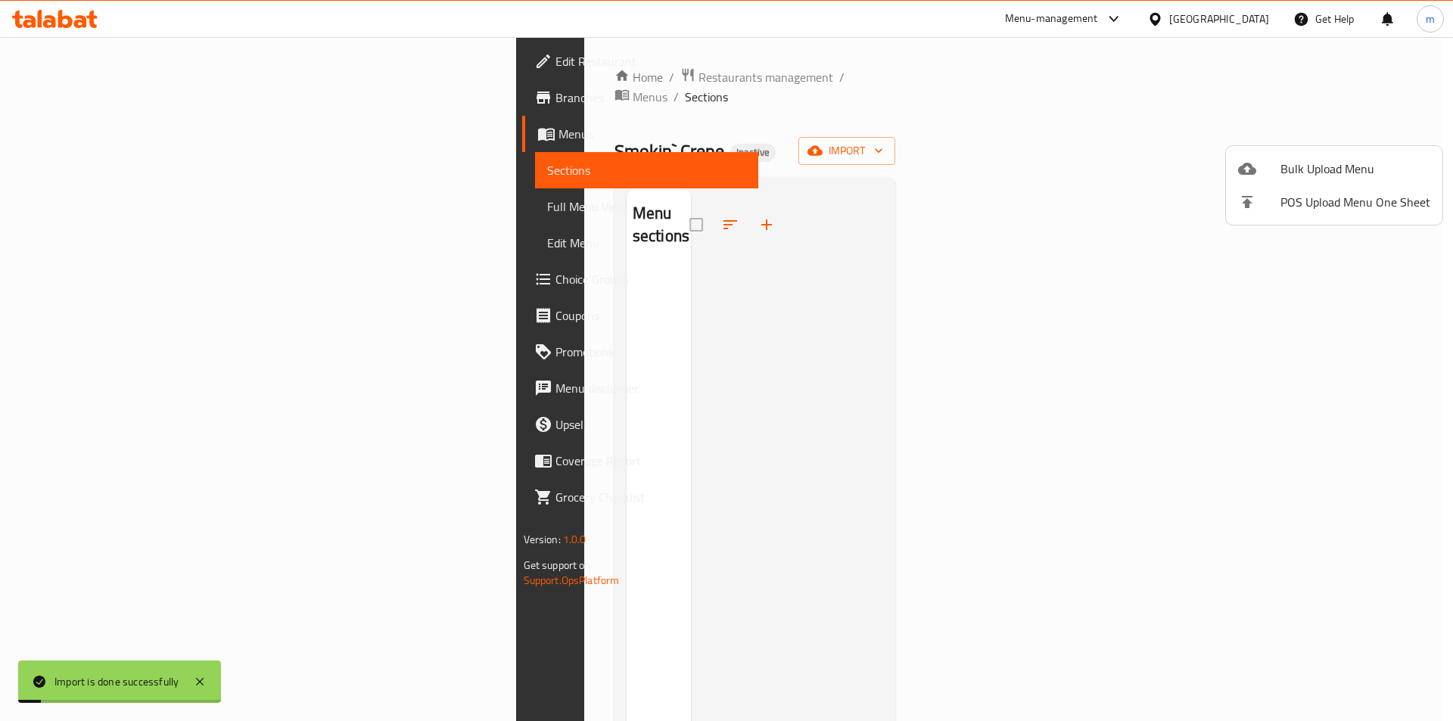
click at [130, 222] on div at bounding box center [726, 360] width 1453 height 721
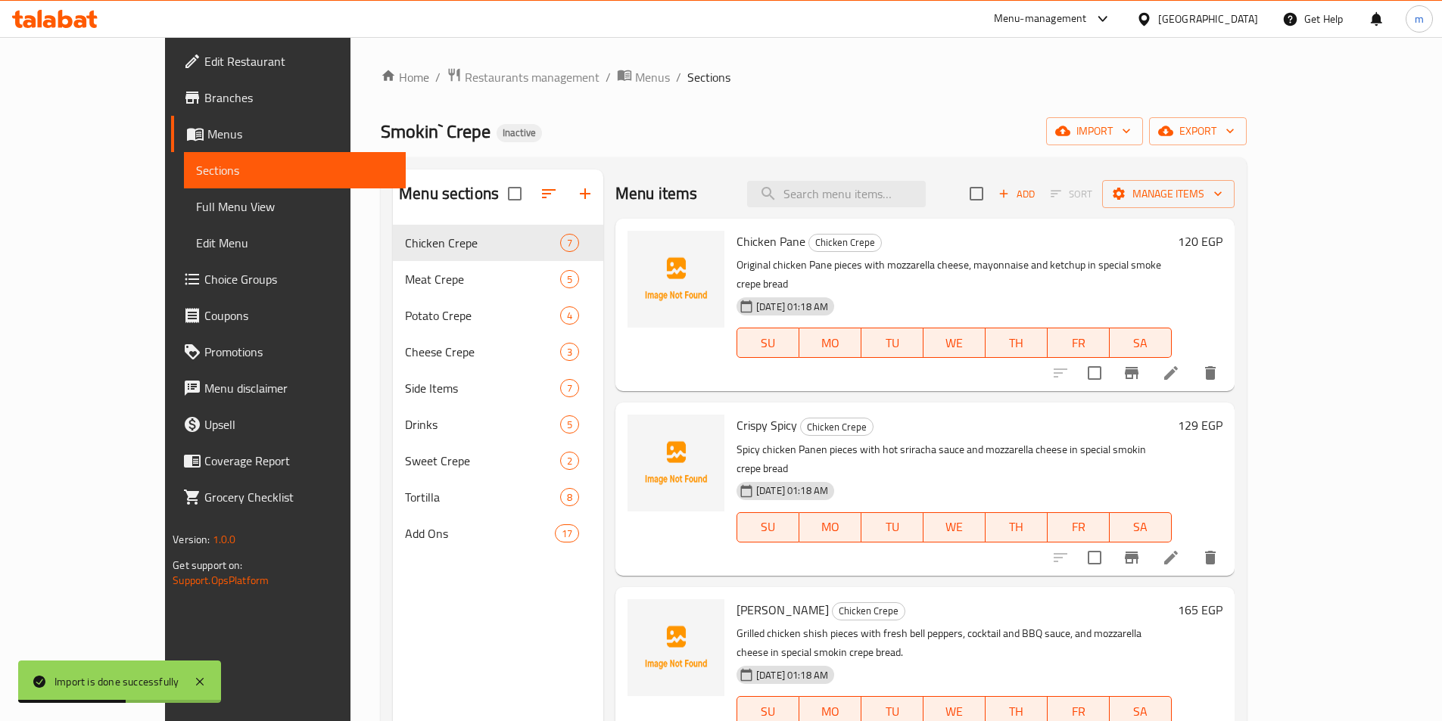
click at [196, 208] on span "Full Menu View" at bounding box center [295, 207] width 198 height 18
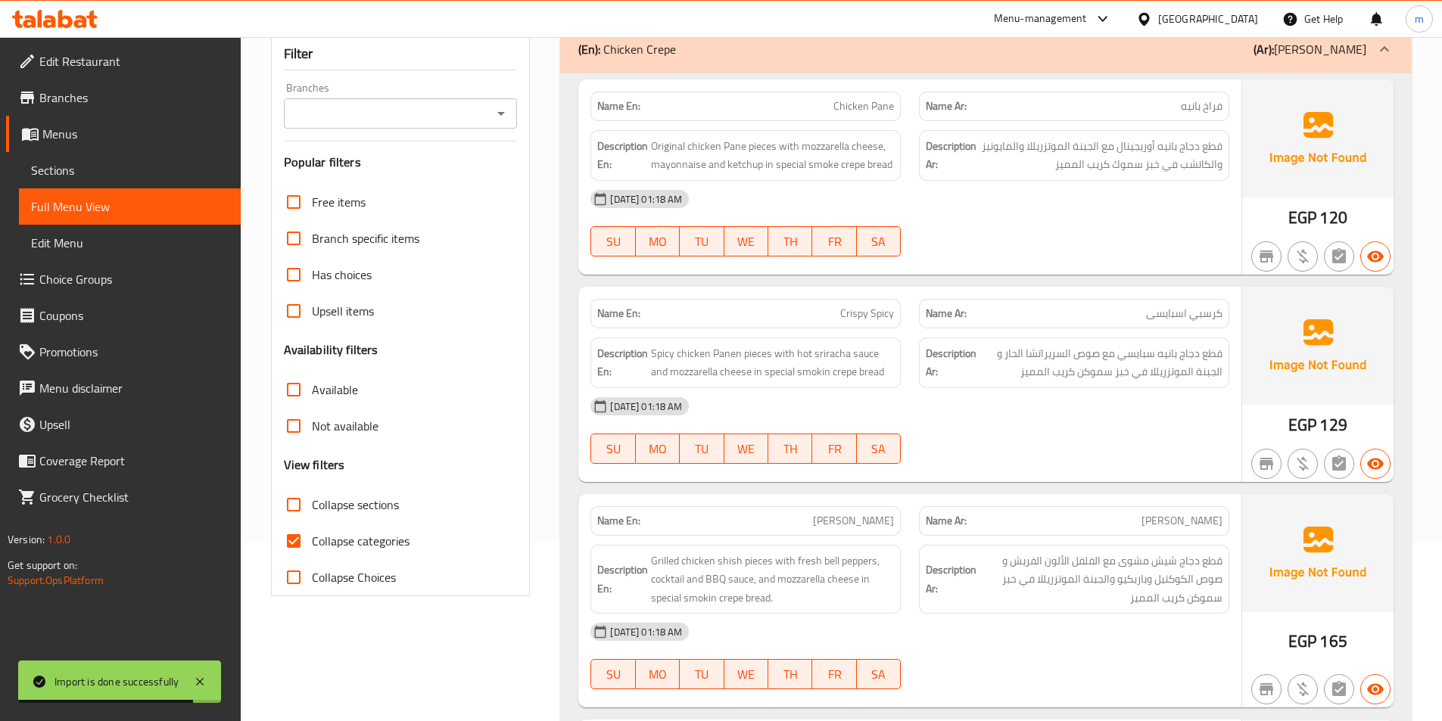
scroll to position [151, 0]
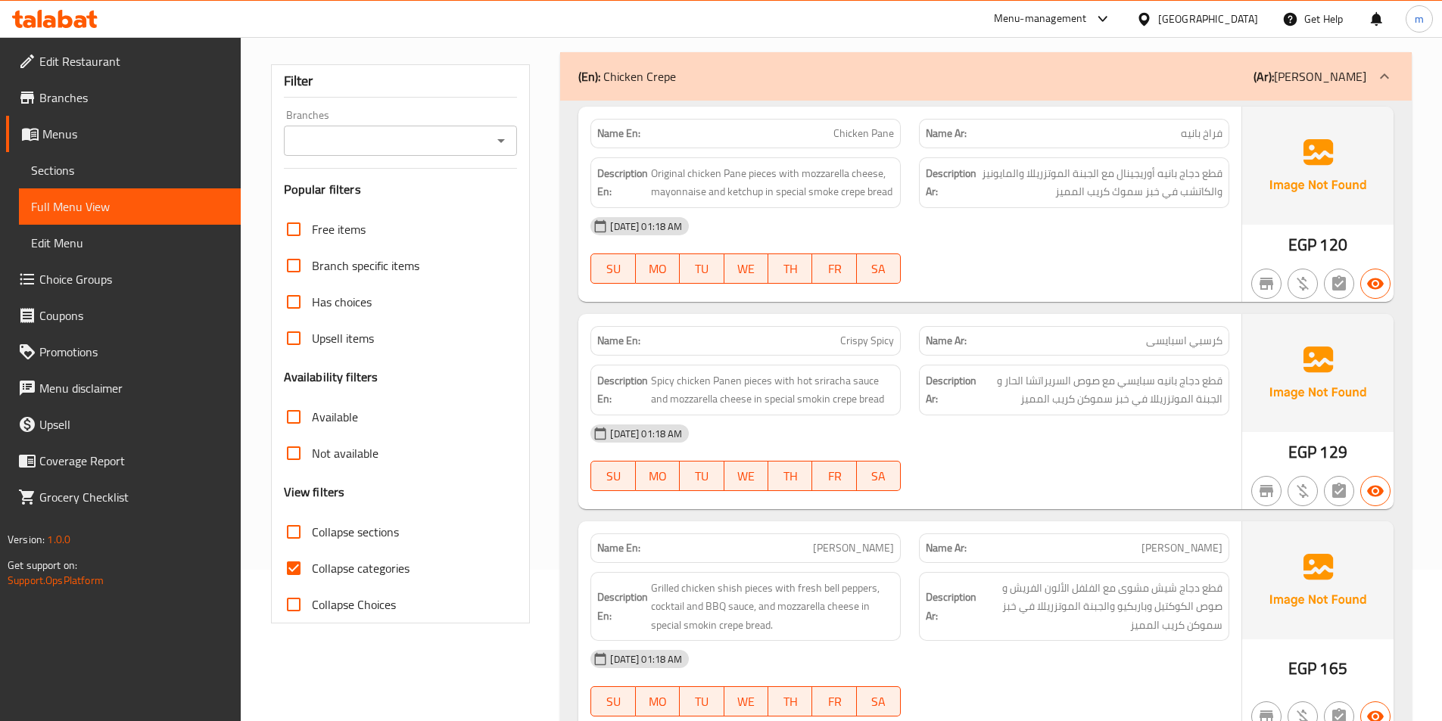
click at [304, 577] on input "Collapse categories" at bounding box center [294, 568] width 36 height 36
checkbox input "false"
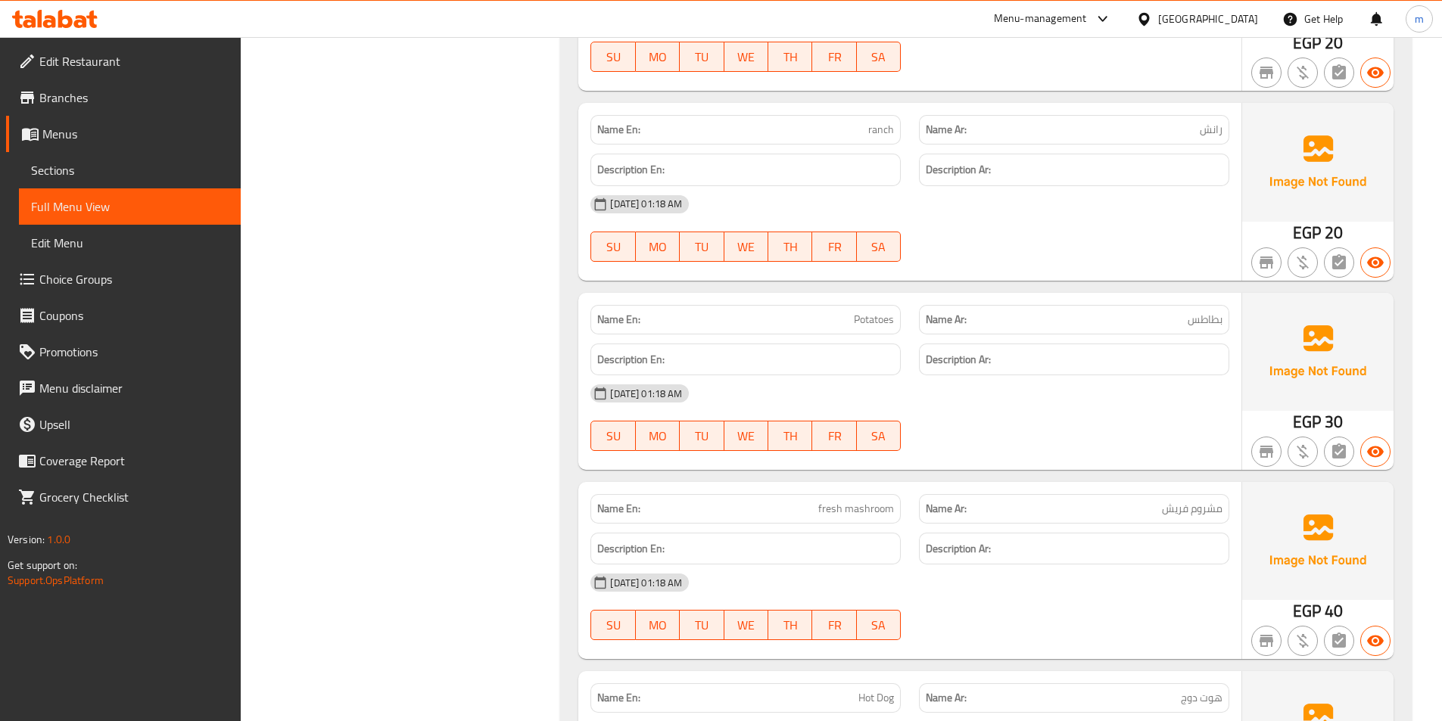
scroll to position [0, 0]
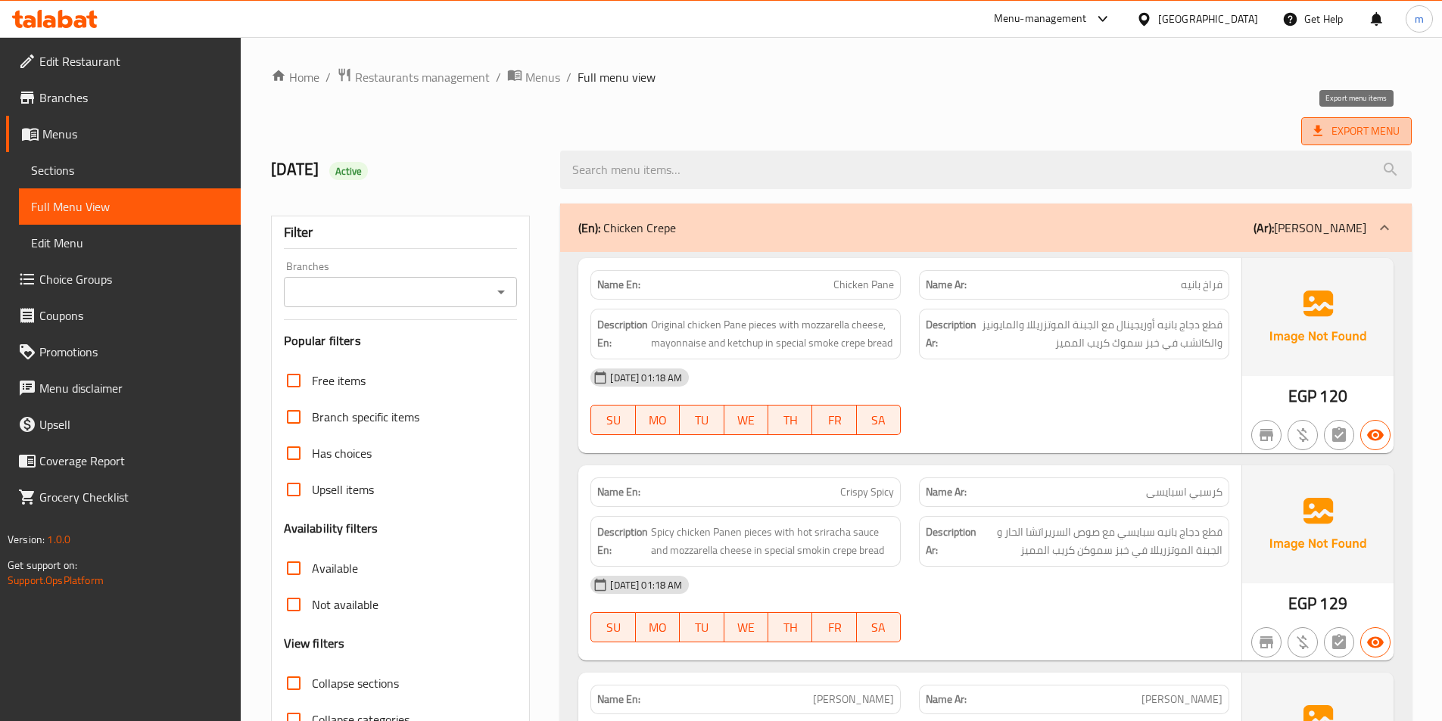
click at [1345, 141] on span "Export Menu" at bounding box center [1356, 131] width 111 height 28
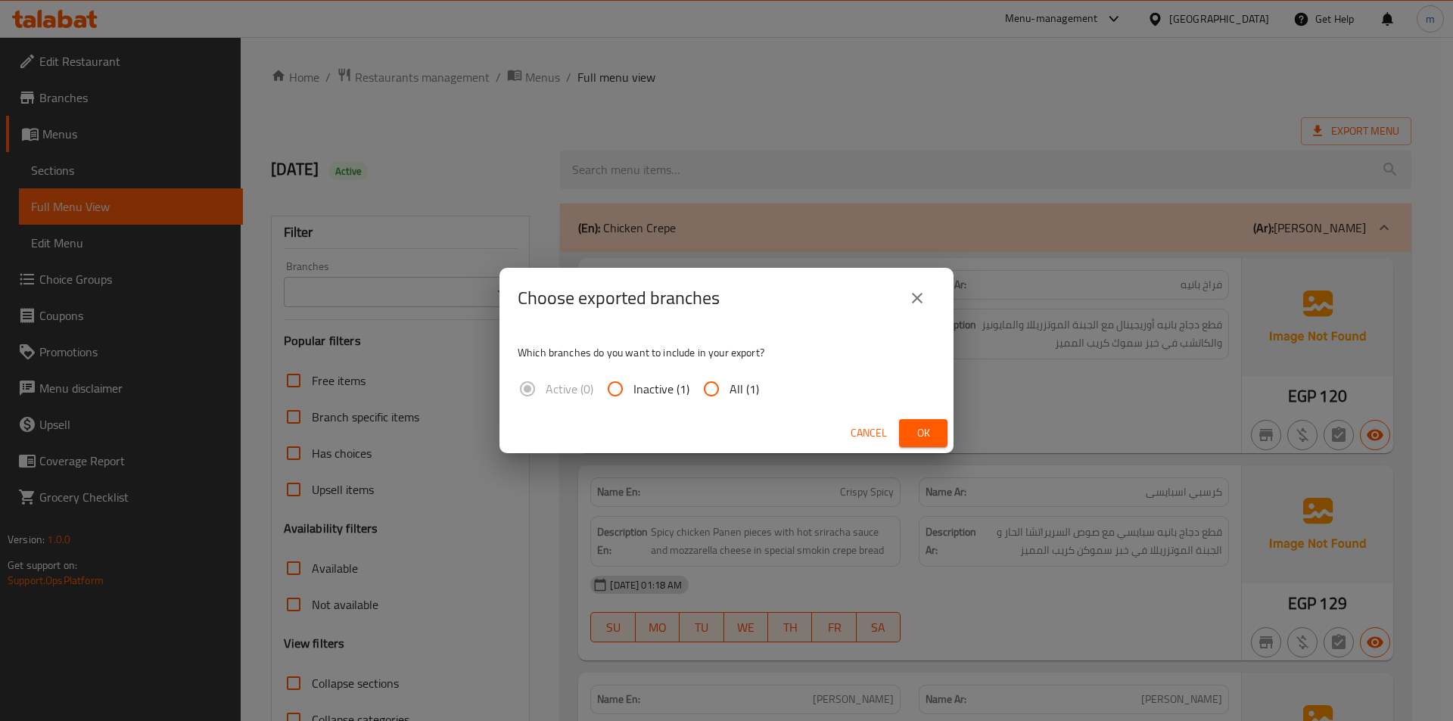
click at [716, 384] on input "All (1)" at bounding box center [711, 389] width 36 height 36
radio input "true"
click at [916, 441] on span "Ok" at bounding box center [923, 433] width 24 height 19
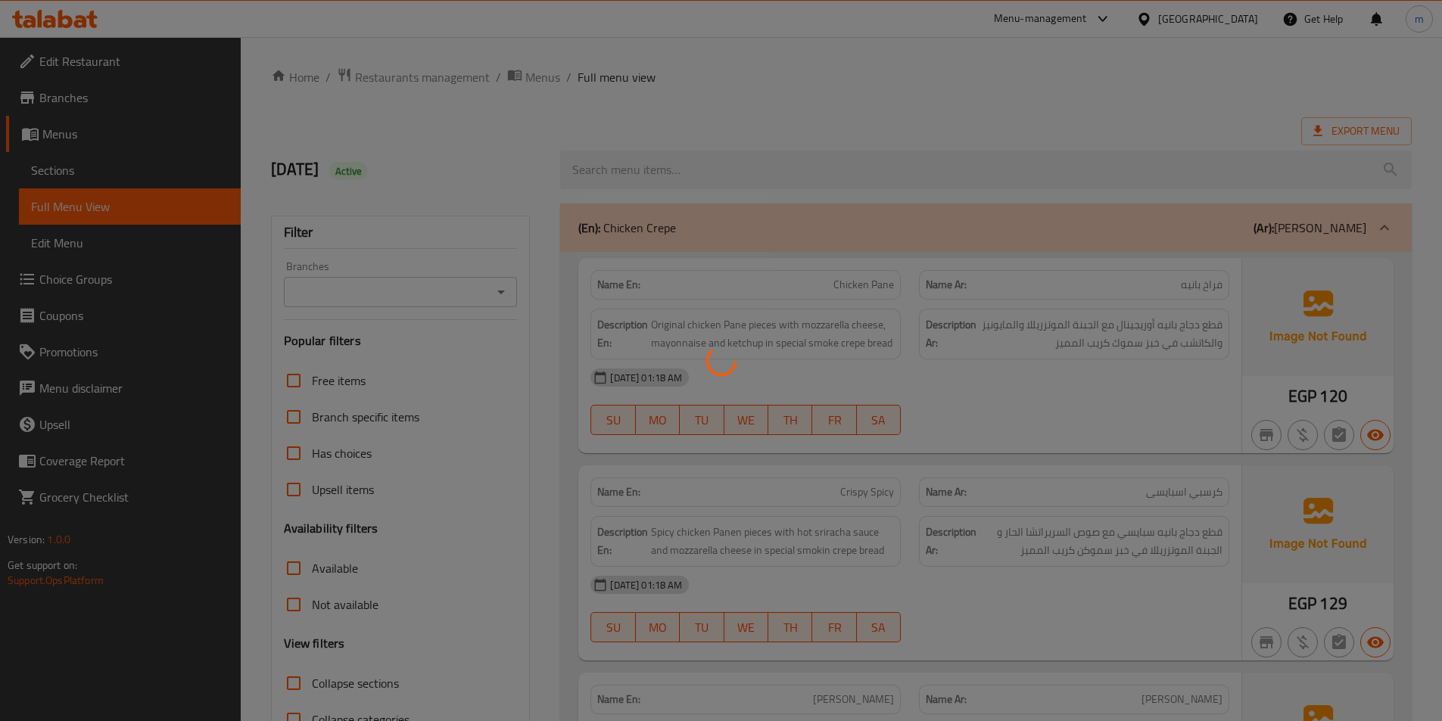
click at [1164, 136] on div at bounding box center [721, 360] width 1442 height 721
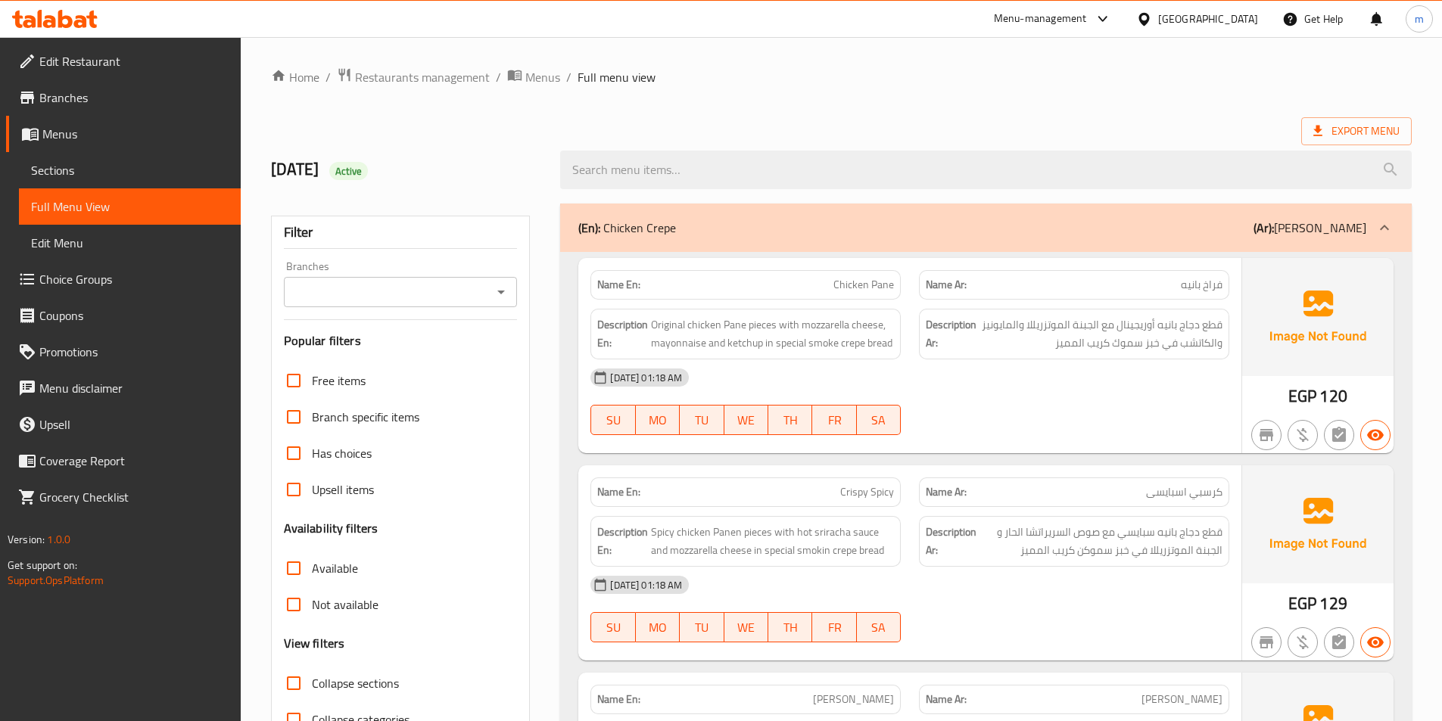
drag, startPoint x: 910, startPoint y: 75, endPoint x: 880, endPoint y: 76, distance: 29.6
click at [892, 76] on ol "Home / Restaurants management / Menus / Full menu view" at bounding box center [841, 77] width 1141 height 20
